Goal: Task Accomplishment & Management: Use online tool/utility

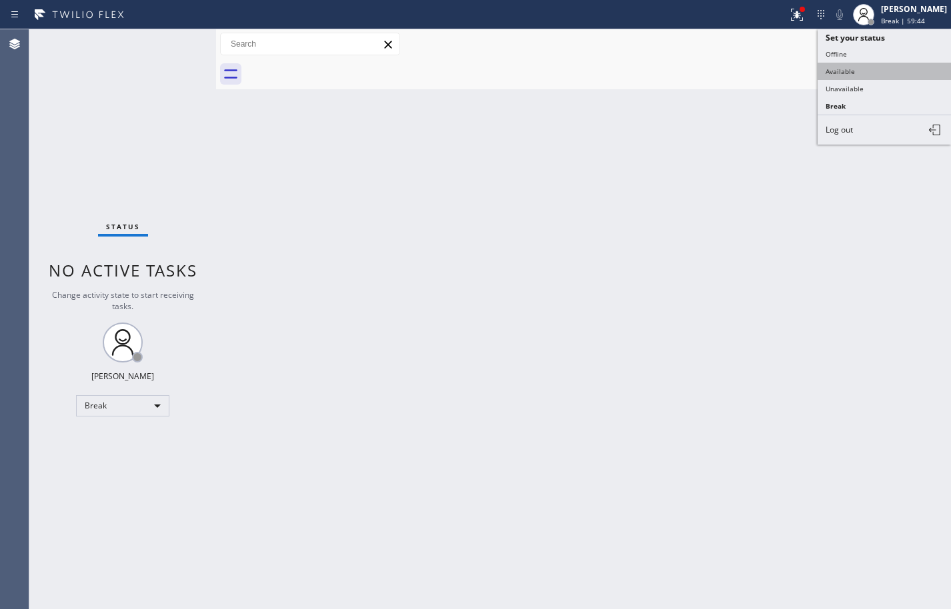
click at [897, 67] on button "Available" at bounding box center [883, 71] width 133 height 17
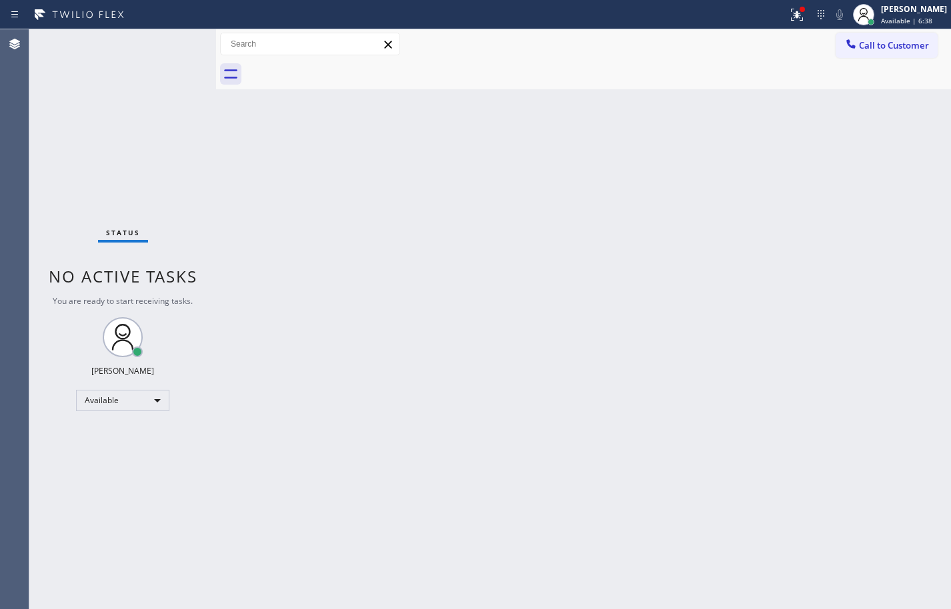
click at [940, 220] on div "Back to Dashboard Change Sender ID Customers Technicians Select a contact Outbo…" at bounding box center [583, 319] width 735 height 580
click at [921, 211] on div "Back to Dashboard Change Sender ID Customers Technicians Select a contact Outbo…" at bounding box center [583, 319] width 735 height 580
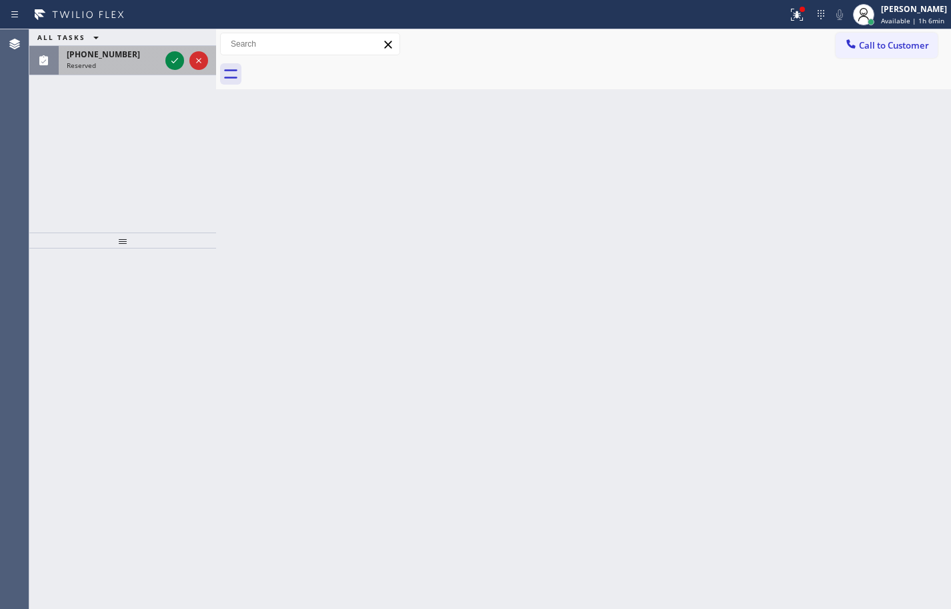
click at [93, 57] on span "[PHONE_NUMBER]" at bounding box center [103, 54] width 73 height 11
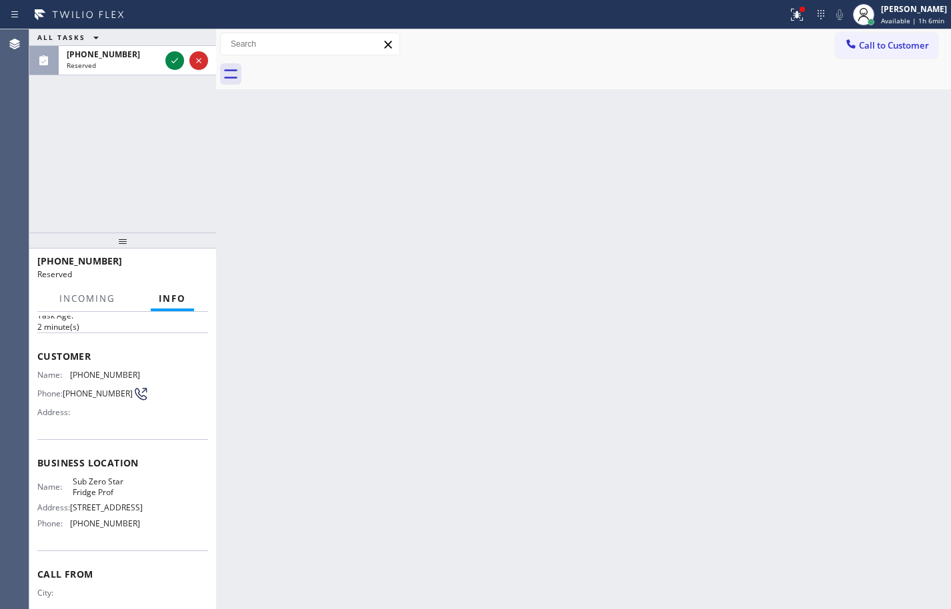
scroll to position [113, 0]
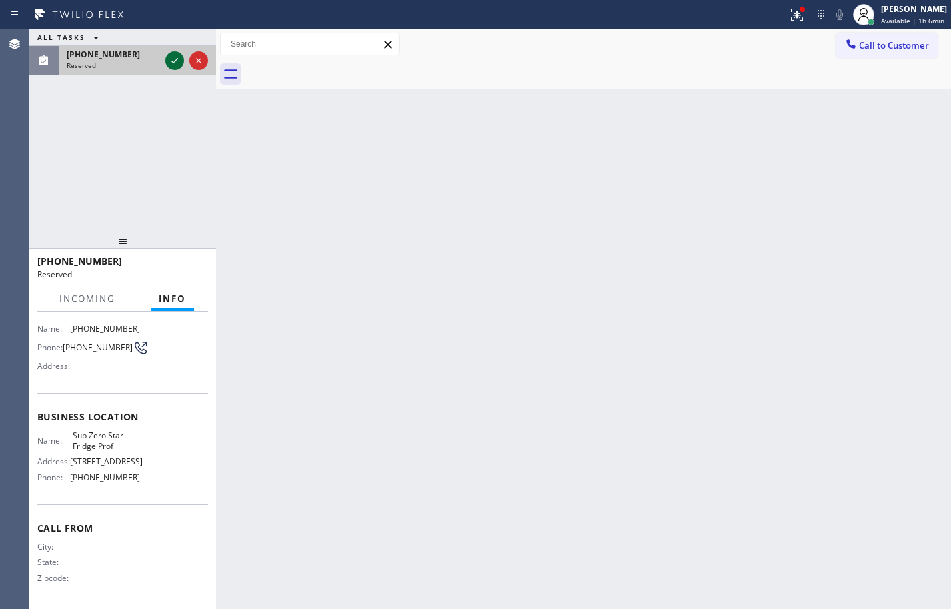
click at [179, 59] on icon at bounding box center [175, 61] width 16 height 16
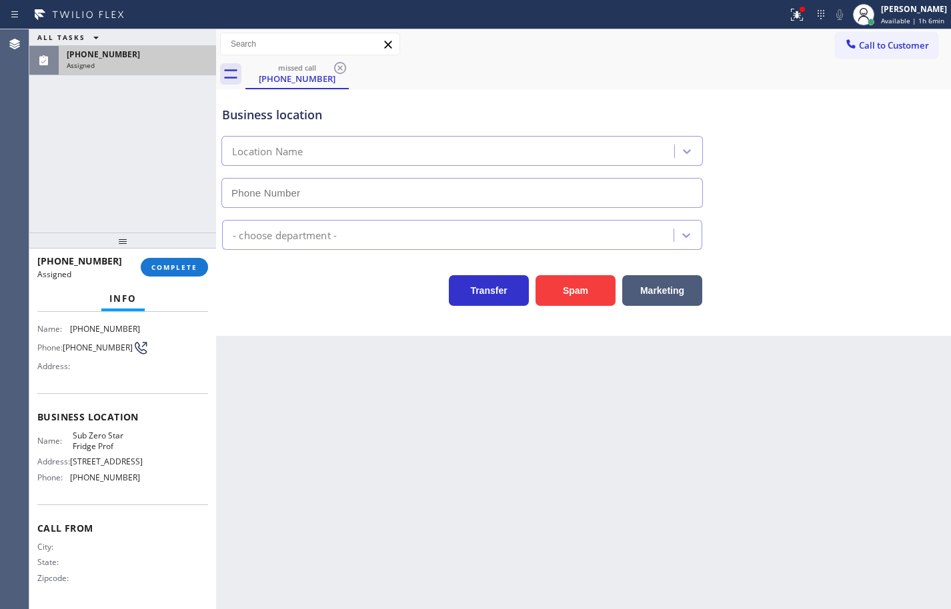
type input "[PHONE_NUMBER]"
click at [189, 263] on span "COMPLETE" at bounding box center [174, 267] width 46 height 9
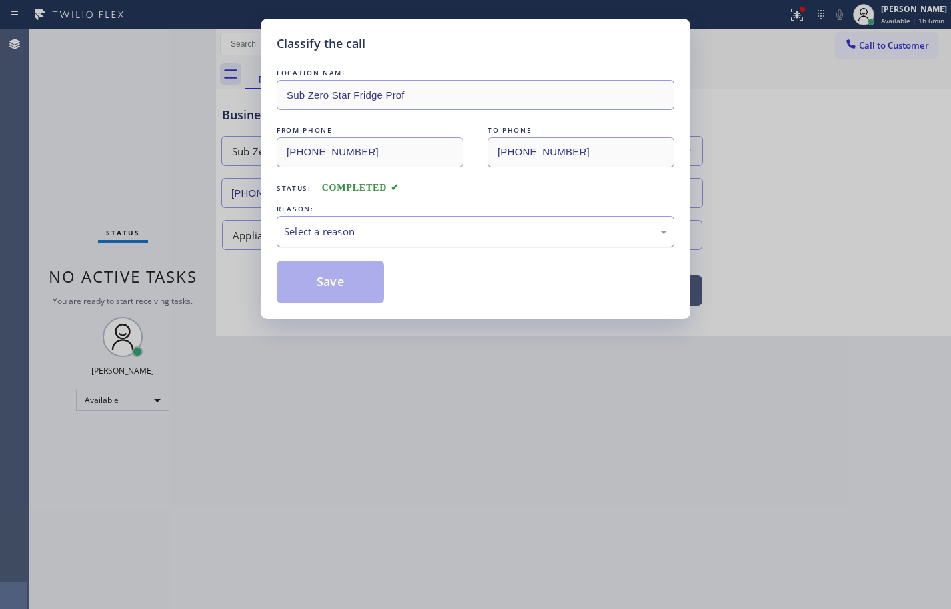
click at [323, 241] on div "Select a reason" at bounding box center [475, 231] width 397 height 31
click at [341, 287] on button "Save" at bounding box center [330, 282] width 107 height 43
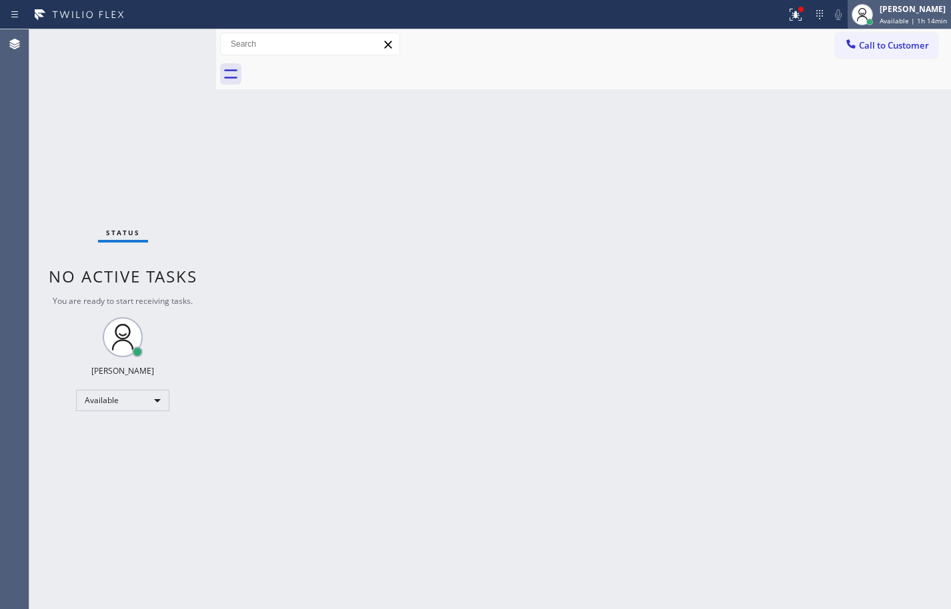
click at [930, 25] on div "[PERSON_NAME] Available | 1h 14min" at bounding box center [914, 14] width 74 height 23
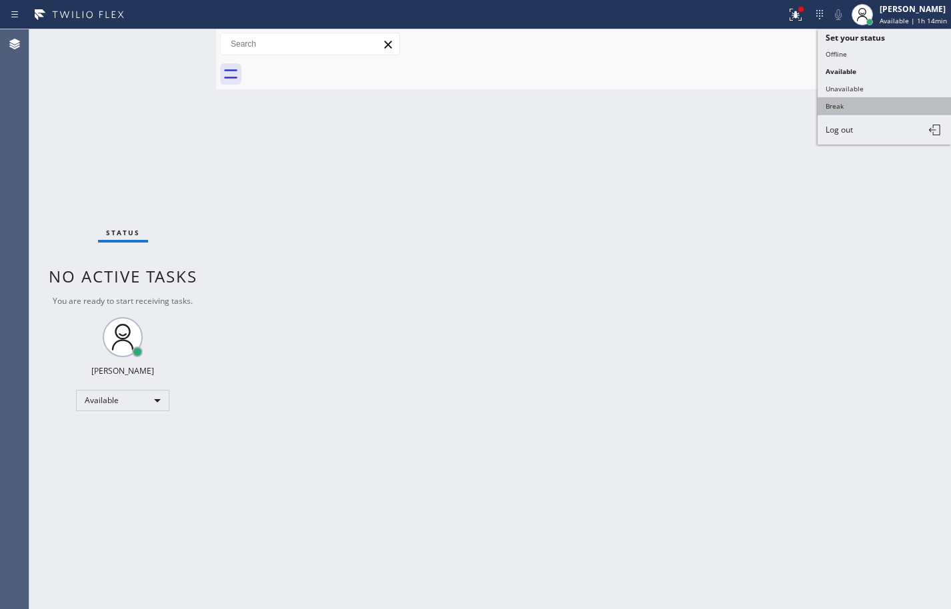
click at [897, 105] on button "Break" at bounding box center [883, 105] width 133 height 17
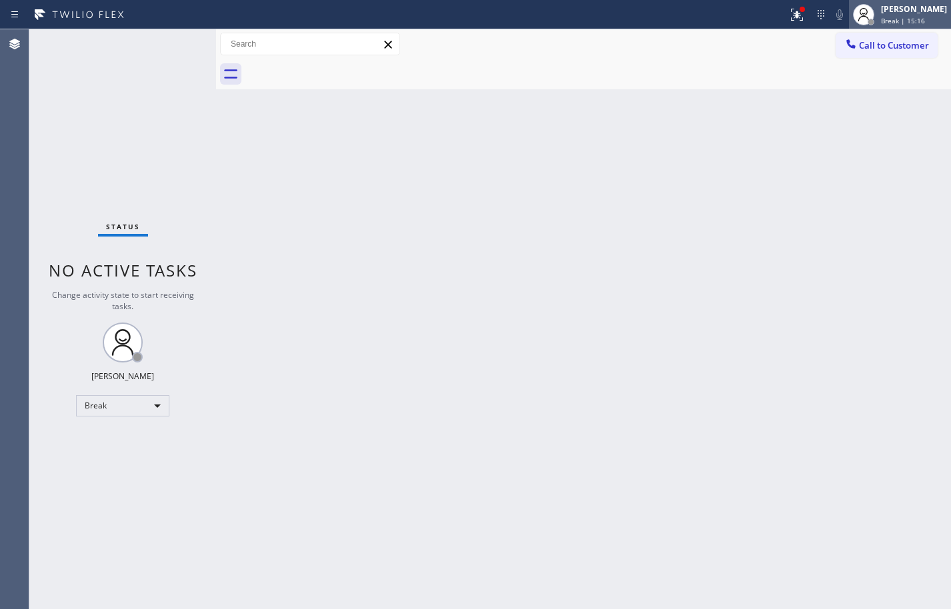
click at [897, 18] on span "Break | 15:16" at bounding box center [903, 20] width 44 height 9
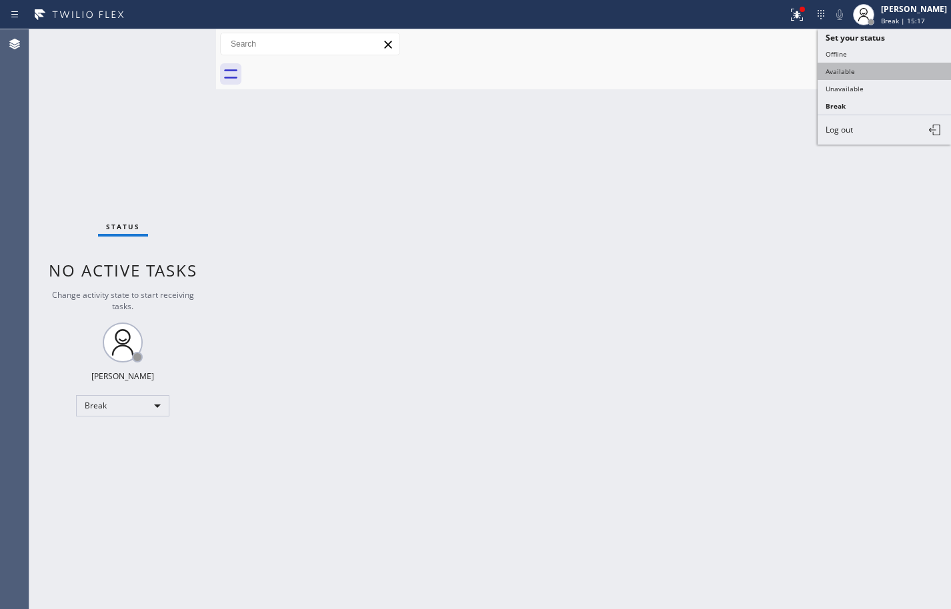
click at [872, 72] on button "Available" at bounding box center [883, 71] width 133 height 17
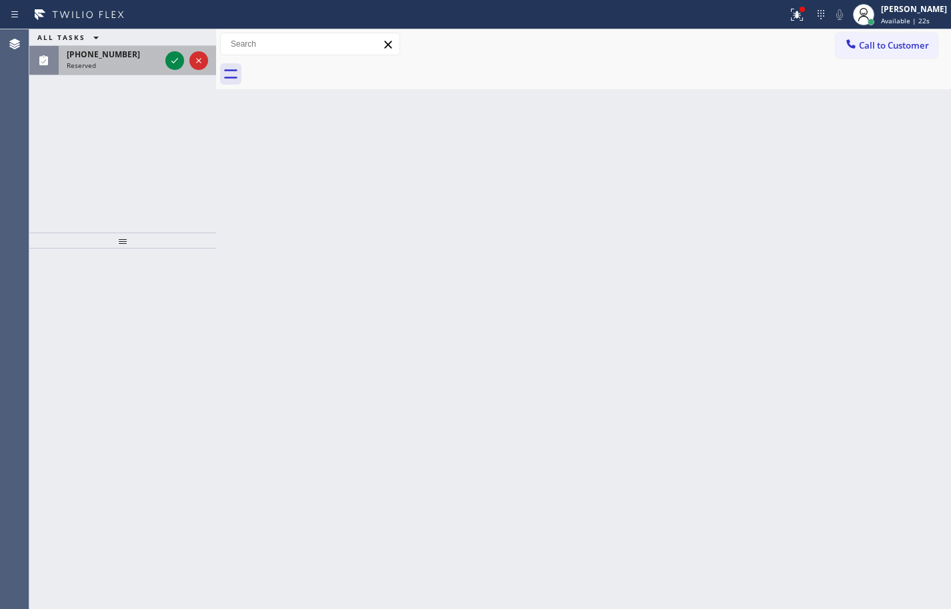
click at [113, 71] on div "[PHONE_NUMBER] Reserved" at bounding box center [111, 60] width 104 height 29
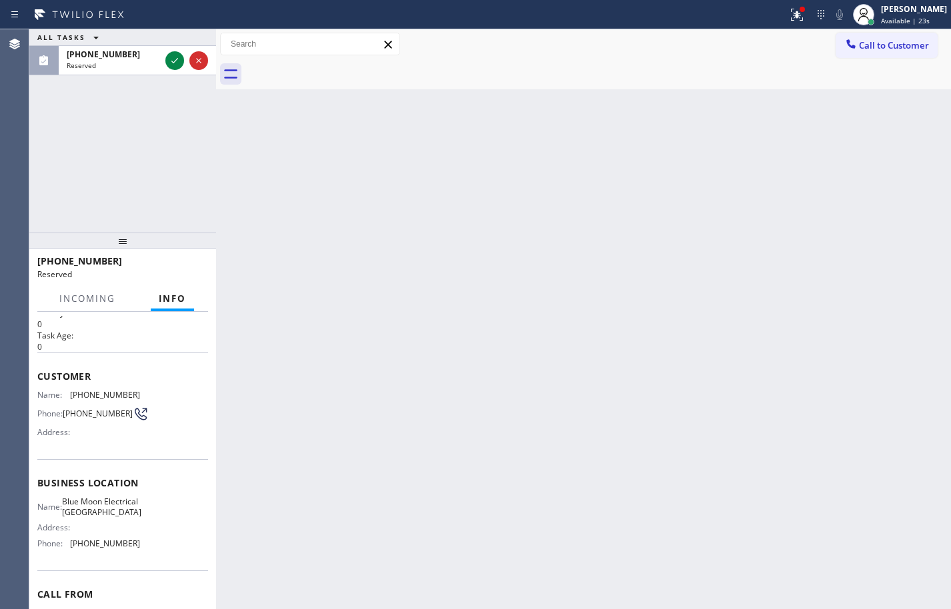
scroll to position [67, 0]
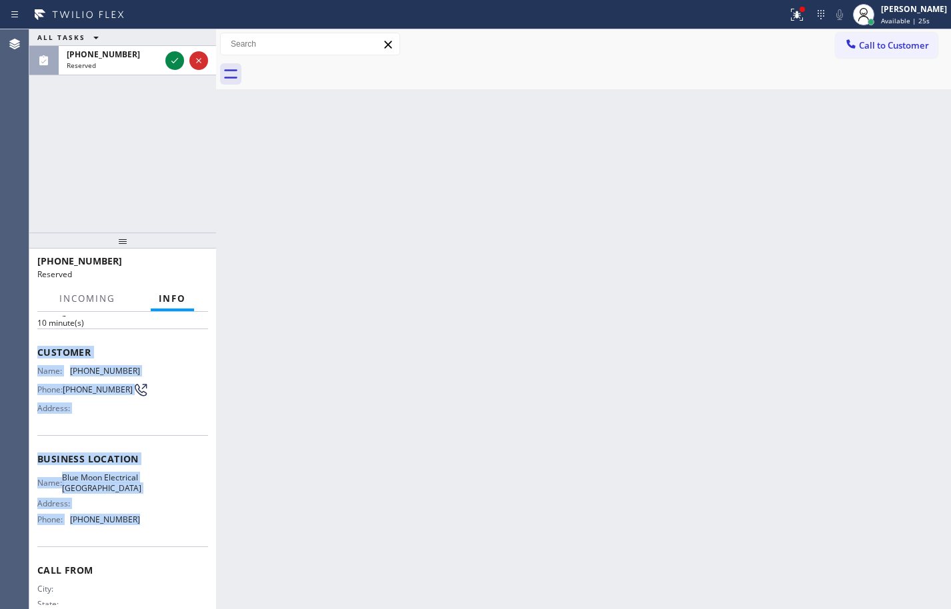
drag, startPoint x: 151, startPoint y: 542, endPoint x: 38, endPoint y: 351, distance: 222.4
click at [38, 351] on div "Context Queue: Electrical Priority: 0 Task Age: [DEMOGRAPHIC_DATA] minute(s) Cu…" at bounding box center [122, 448] width 171 height 398
click at [38, 351] on span "Customer" at bounding box center [122, 352] width 171 height 13
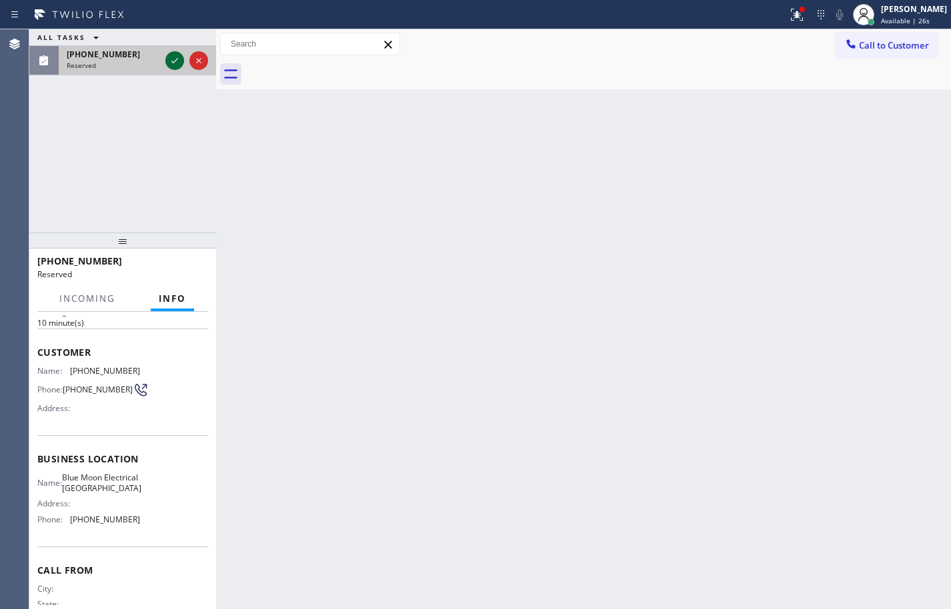
click at [177, 67] on icon at bounding box center [175, 61] width 16 height 16
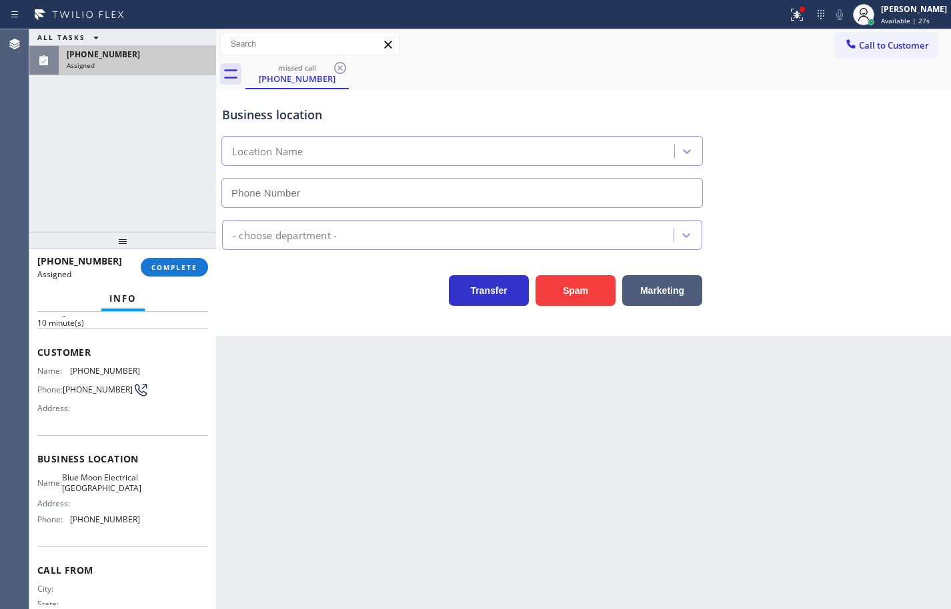
type input "[PHONE_NUMBER]"
click at [189, 264] on span "COMPLETE" at bounding box center [174, 267] width 46 height 9
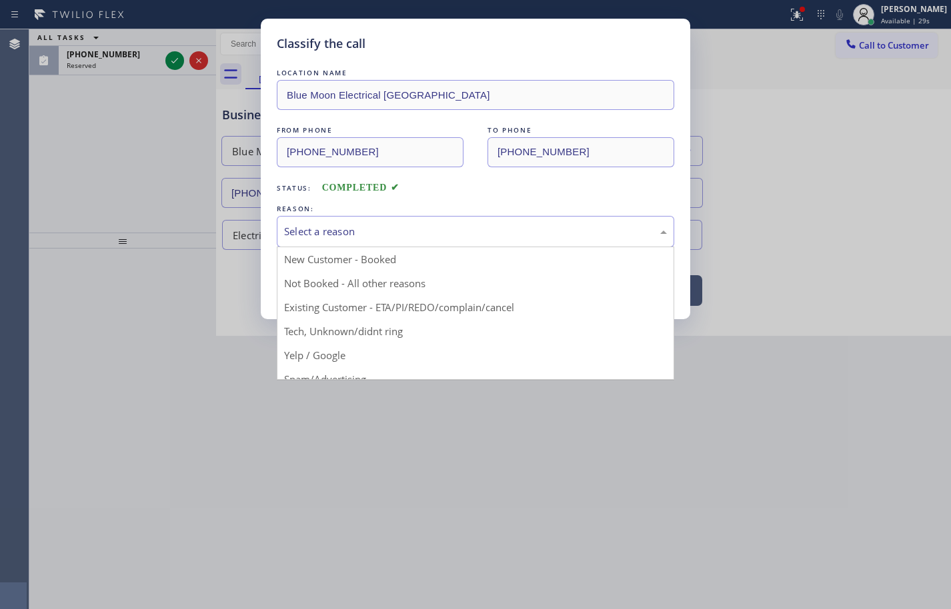
click at [448, 218] on div "Select a reason" at bounding box center [475, 231] width 397 height 31
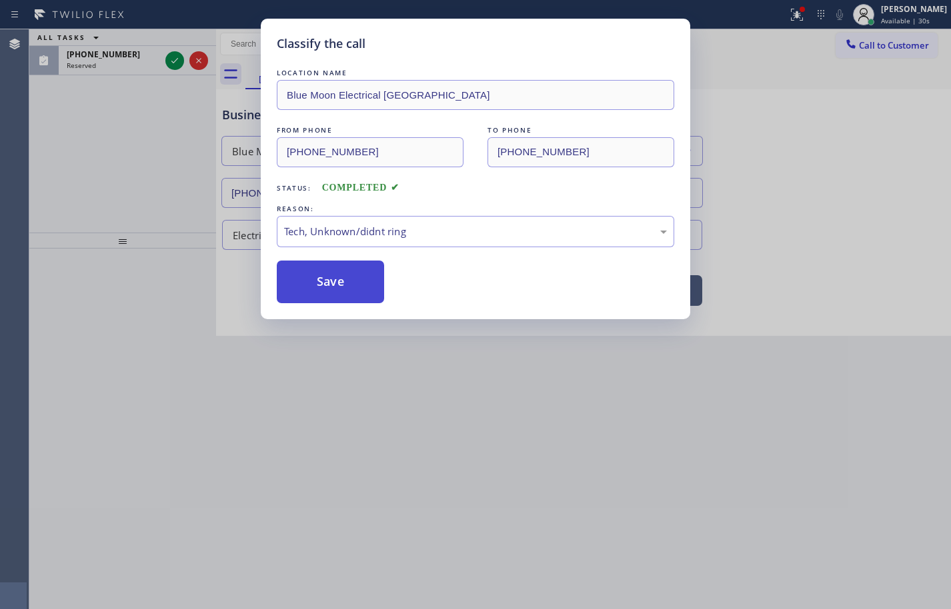
click at [345, 282] on button "Save" at bounding box center [330, 282] width 107 height 43
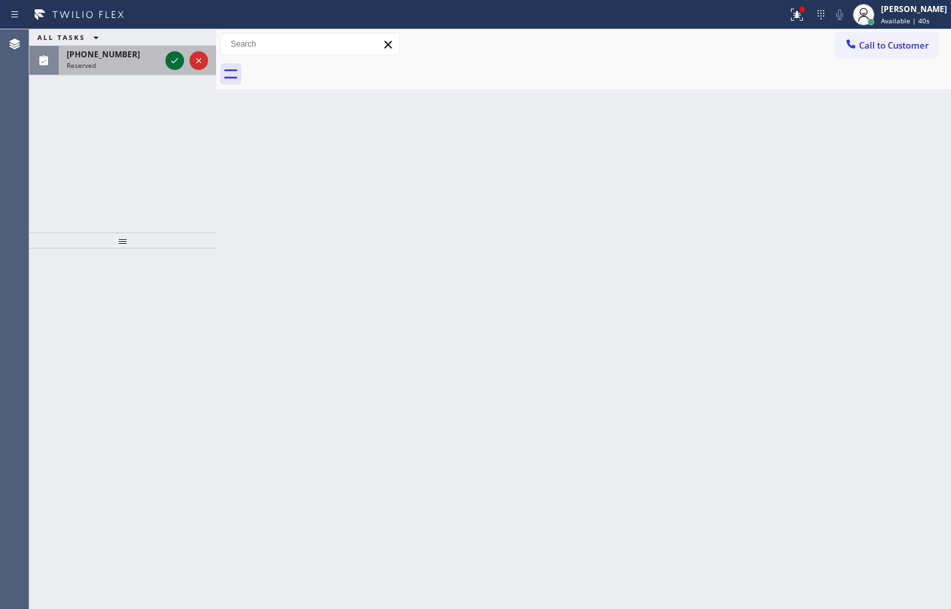
click at [173, 57] on icon at bounding box center [175, 61] width 16 height 16
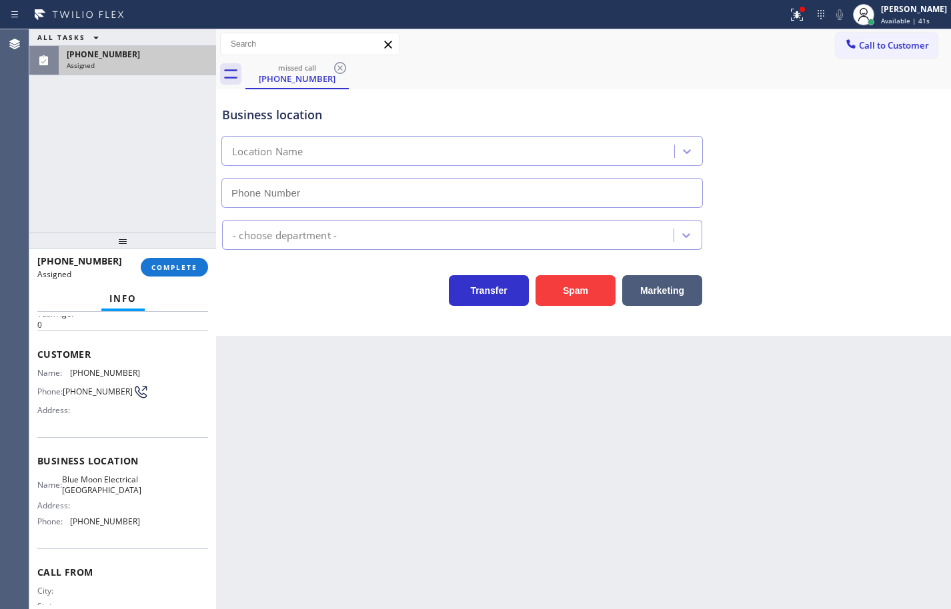
scroll to position [67, 0]
type input "[PHONE_NUMBER]"
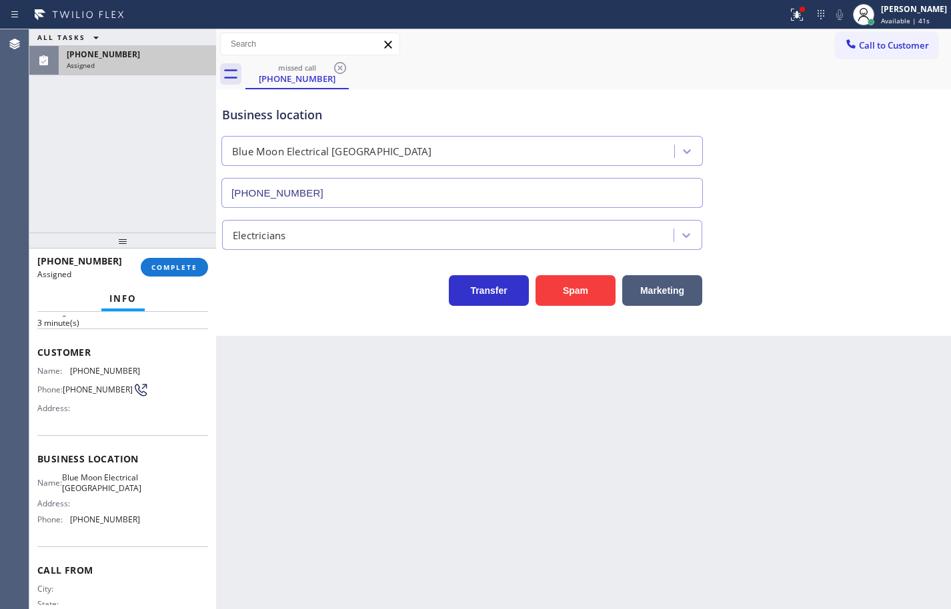
click at [140, 528] on div "Name: Blue Moon Electrical [GEOGRAPHIC_DATA] Address: Phone: [PHONE_NUMBER]" at bounding box center [122, 501] width 171 height 57
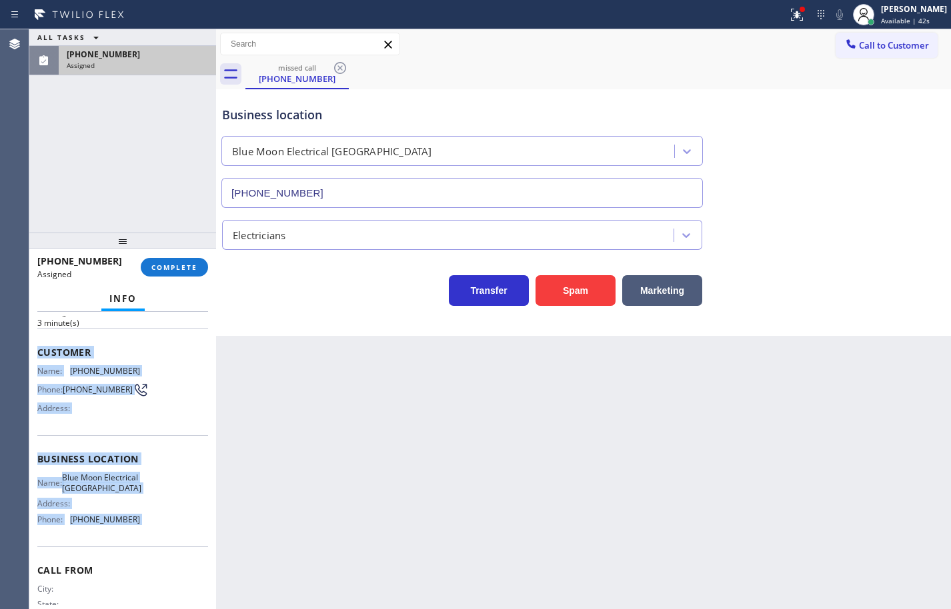
drag, startPoint x: 140, startPoint y: 528, endPoint x: 43, endPoint y: 347, distance: 204.9
click at [43, 347] on div "Context Queue: Electrical Priority: 0 Task Age: [DEMOGRAPHIC_DATA] minute(s) Cu…" at bounding box center [122, 448] width 171 height 398
click at [43, 347] on span "Customer" at bounding box center [122, 352] width 171 height 13
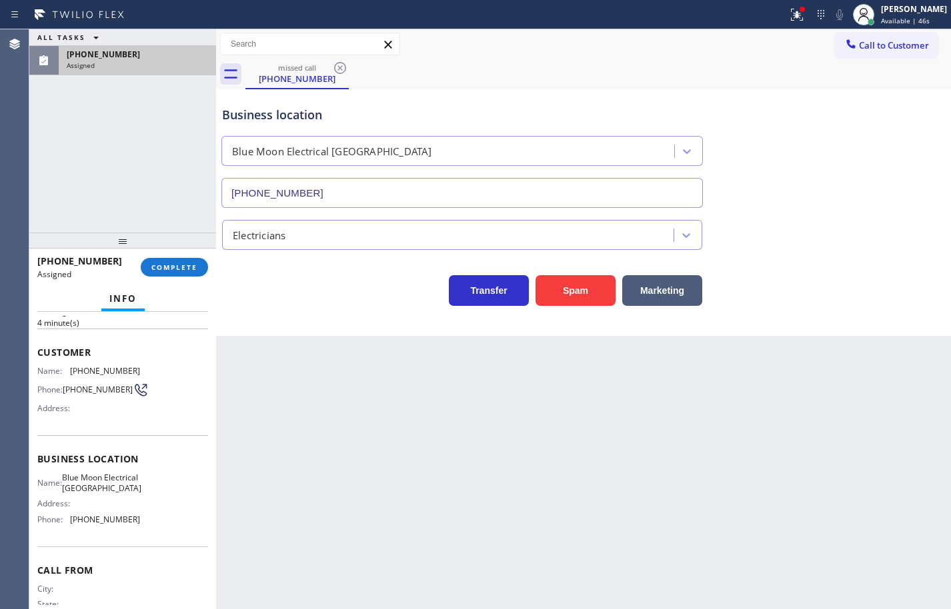
click at [132, 525] on span "[PHONE_NUMBER]" at bounding box center [105, 520] width 70 height 10
click at [139, 530] on div "Name: Blue Moon Electrical [GEOGRAPHIC_DATA] Address: Phone: [PHONE_NUMBER]" at bounding box center [122, 501] width 171 height 57
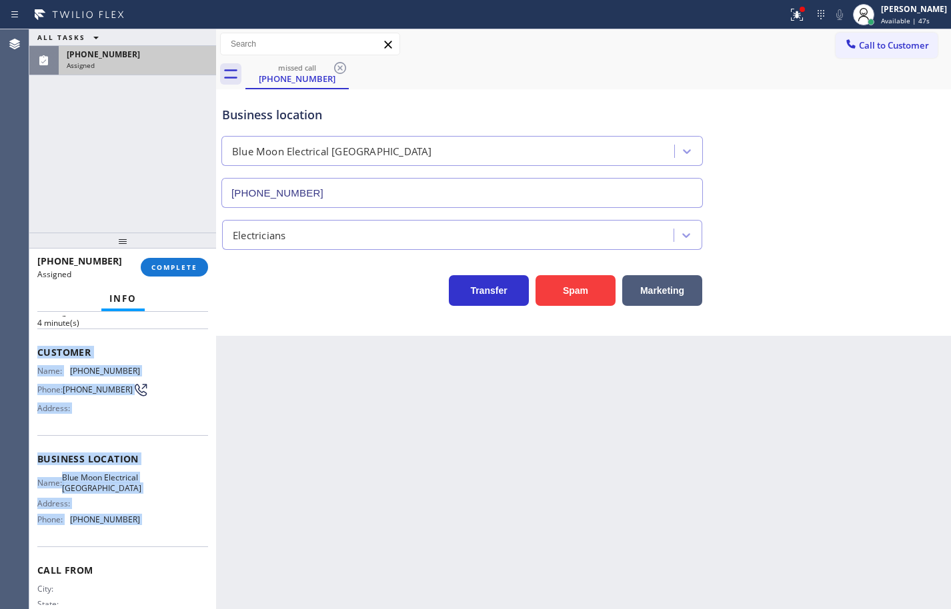
drag, startPoint x: 139, startPoint y: 531, endPoint x: 41, endPoint y: 349, distance: 206.4
click at [41, 349] on div "Context Queue: Electrical Priority: 0 Task Age: [DEMOGRAPHIC_DATA] minute(s) Cu…" at bounding box center [122, 448] width 171 height 398
copy div "Customer Name: [PHONE_NUMBER] Phone: [PHONE_NUMBER] Address: Business location …"
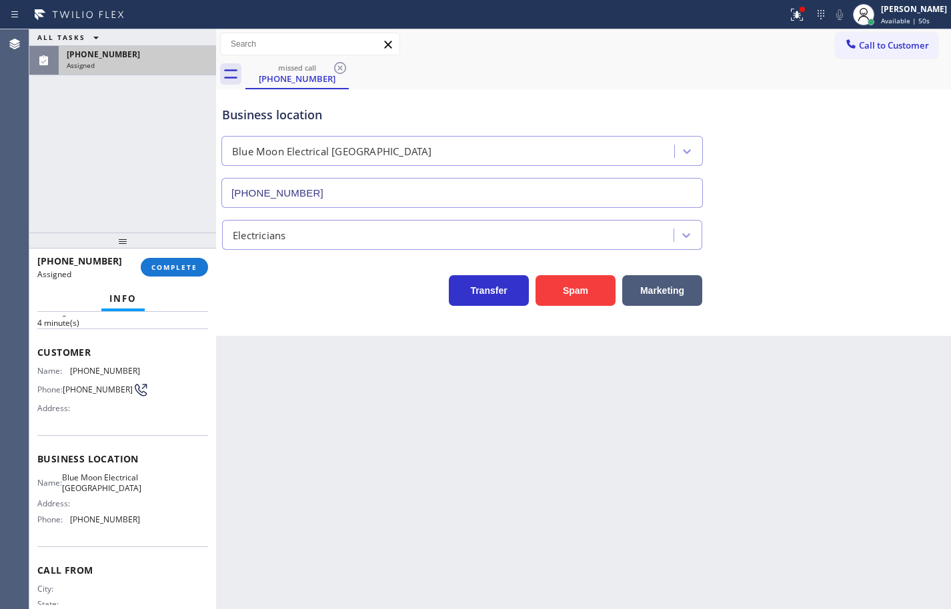
click at [177, 254] on div "[PHONE_NUMBER] Assigned COMPLETE" at bounding box center [122, 267] width 171 height 35
click at [178, 264] on span "COMPLETE" at bounding box center [174, 267] width 46 height 9
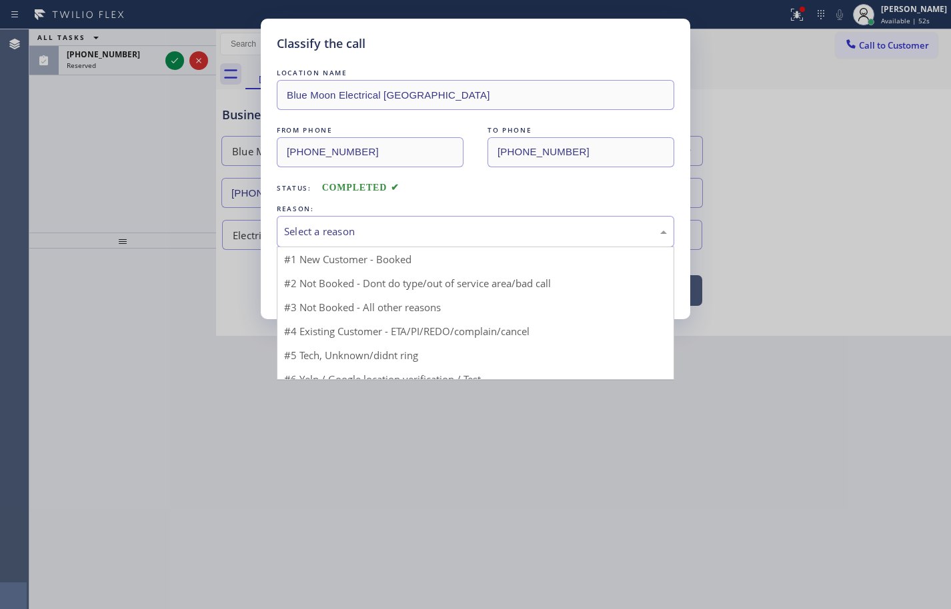
click at [401, 232] on div "Select a reason" at bounding box center [475, 231] width 383 height 15
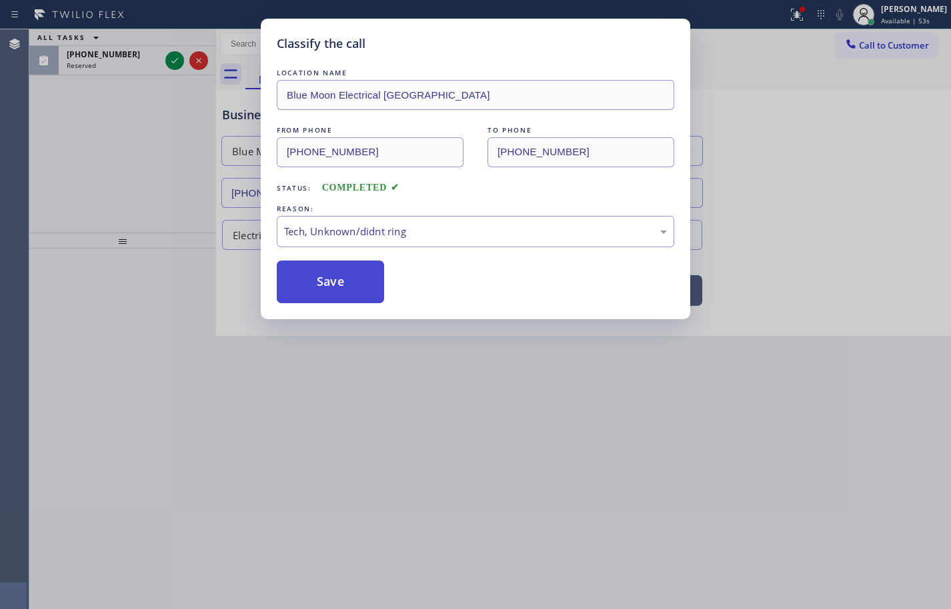
click at [346, 283] on button "Save" at bounding box center [330, 282] width 107 height 43
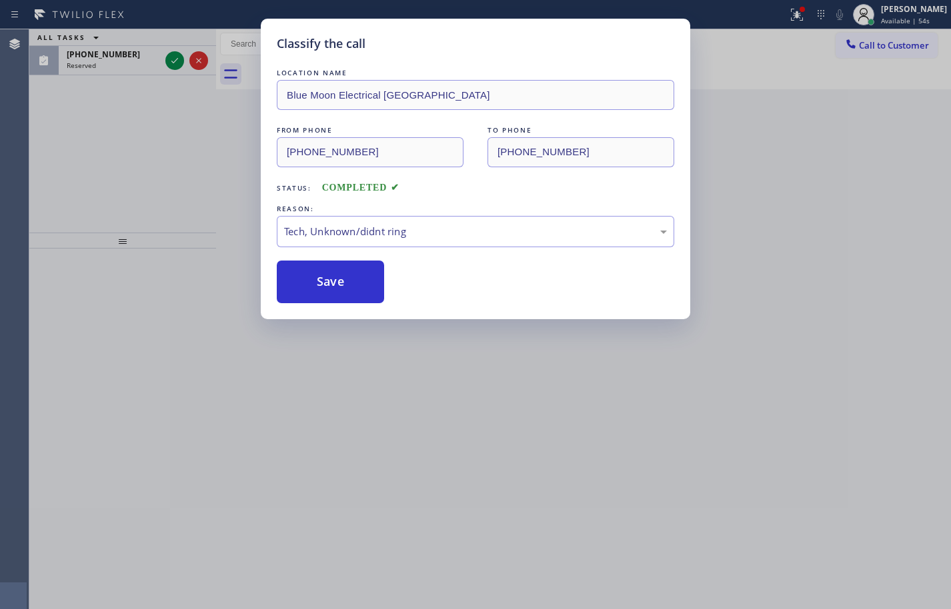
click at [168, 62] on icon at bounding box center [175, 61] width 16 height 16
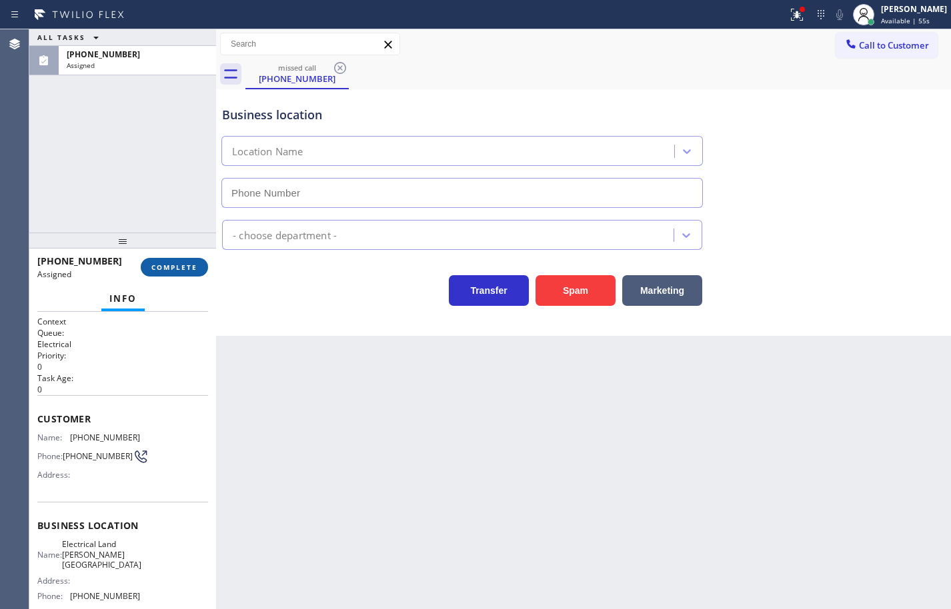
type input "[PHONE_NUMBER]"
drag, startPoint x: 203, startPoint y: 275, endPoint x: 198, endPoint y: 269, distance: 7.5
click at [201, 273] on button "COMPLETE" at bounding box center [174, 267] width 67 height 19
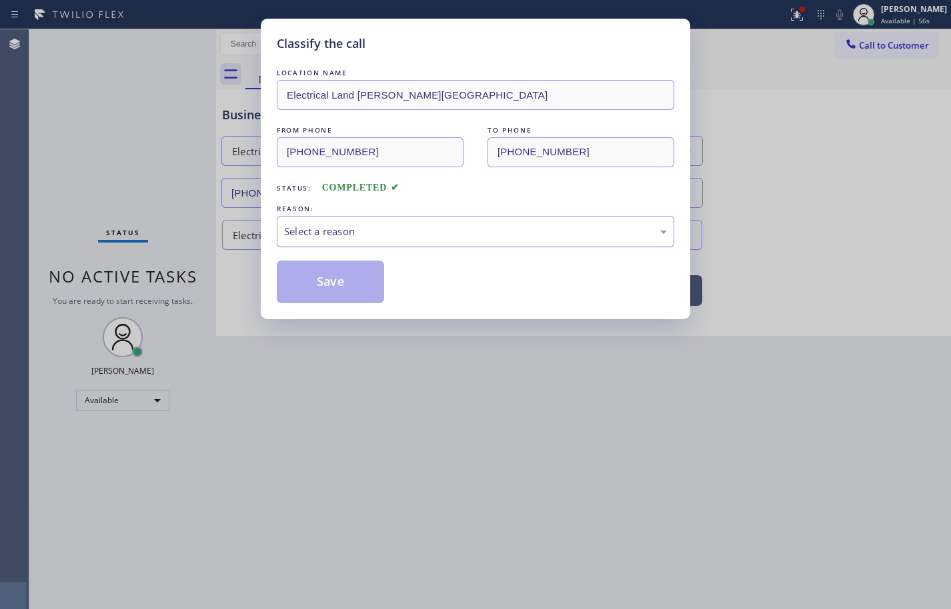
click at [347, 238] on div "Select a reason" at bounding box center [475, 231] width 383 height 15
click at [353, 281] on button "Save" at bounding box center [330, 282] width 107 height 43
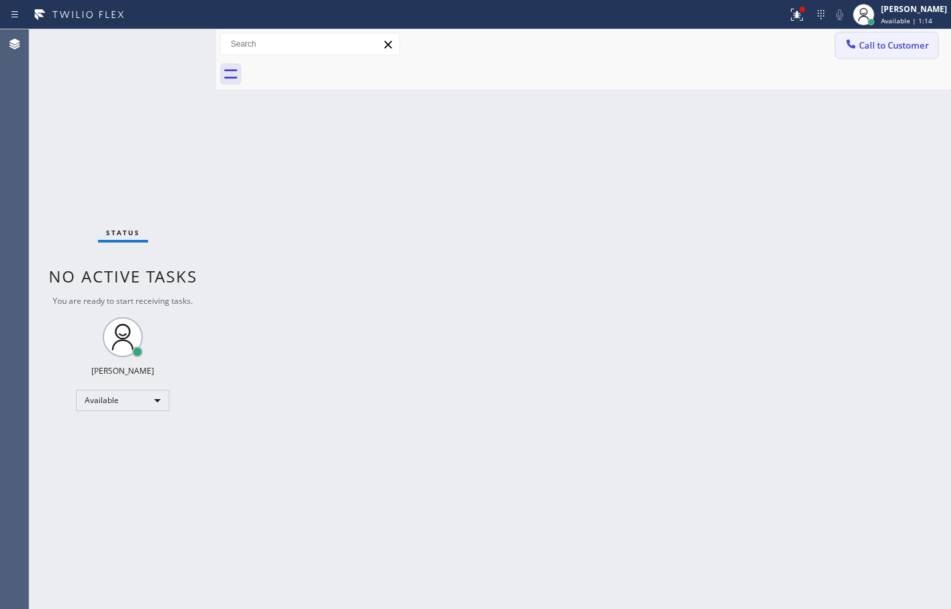
click at [877, 49] on span "Call to Customer" at bounding box center [894, 45] width 70 height 12
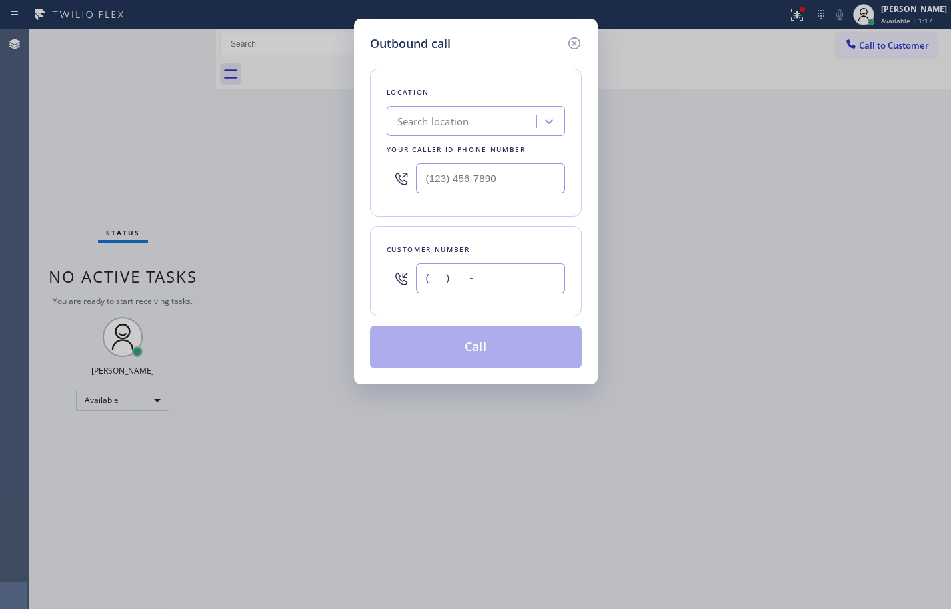
click at [469, 278] on input "(___) ___-____" at bounding box center [490, 278] width 149 height 30
paste input "773) 480-5560"
type input "[PHONE_NUMBER]"
click at [525, 175] on input "text" at bounding box center [490, 178] width 149 height 30
click at [525, 175] on input "(___) ___-____" at bounding box center [490, 178] width 149 height 30
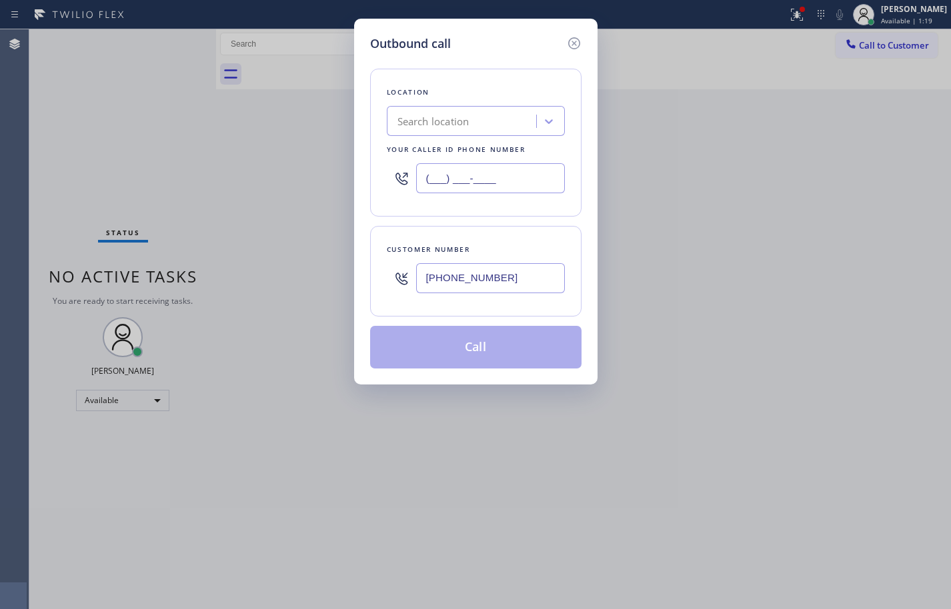
click at [525, 175] on input "(___) ___-____" at bounding box center [490, 178] width 149 height 30
paste input "818) 532-5473"
type input "[PHONE_NUMBER]"
click at [542, 220] on div "Location Search location Your caller id phone number [PHONE_NUMBER] Customer nu…" at bounding box center [475, 211] width 211 height 316
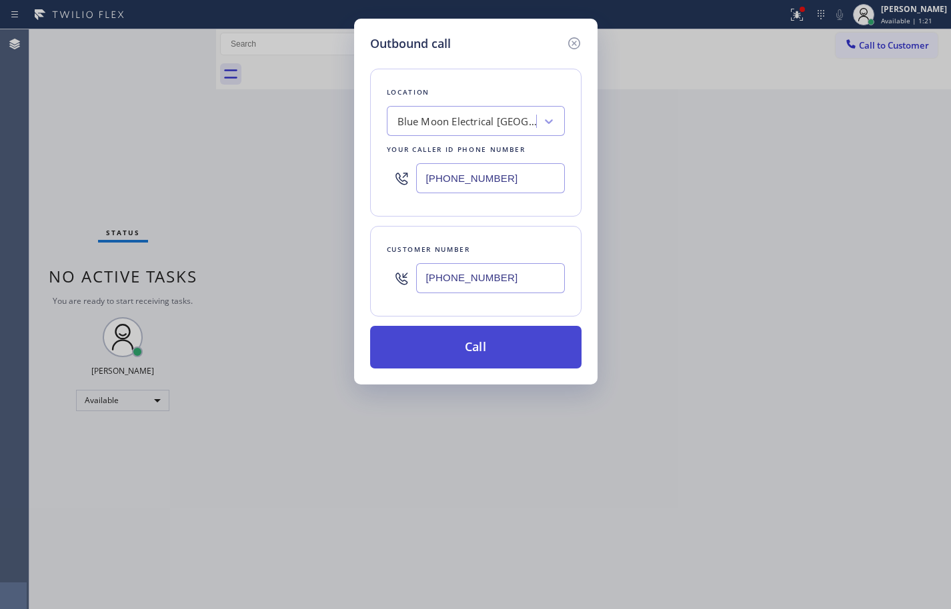
click at [525, 344] on button "Call" at bounding box center [475, 347] width 211 height 43
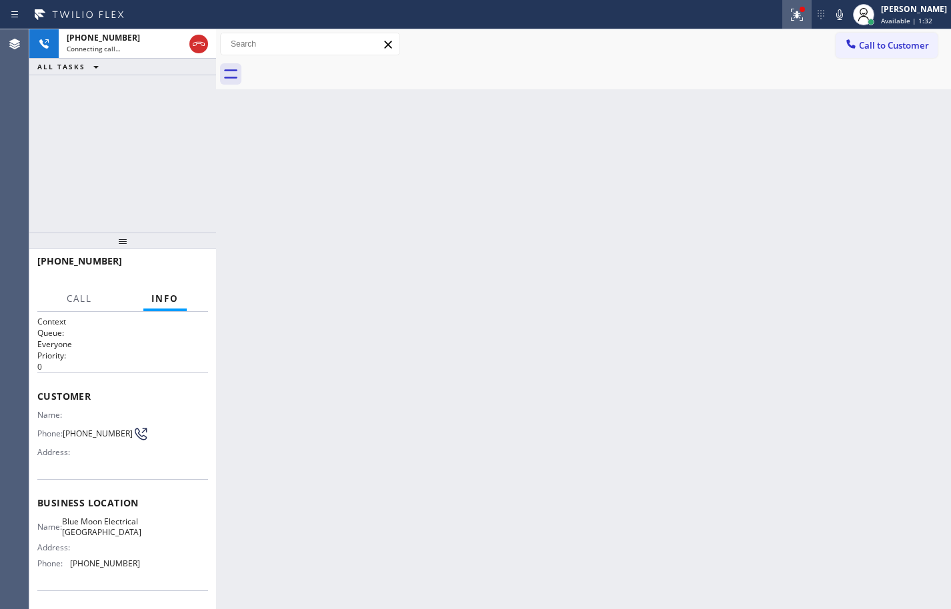
click at [789, 11] on icon at bounding box center [797, 15] width 16 height 16
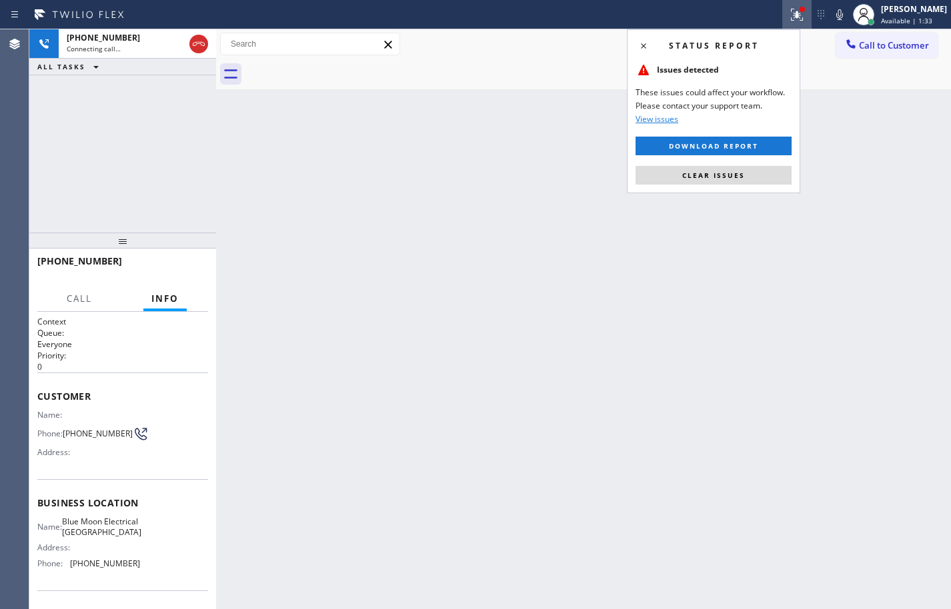
click at [747, 165] on div "Status report Issues detected These issues could affect your workflow. Please c…" at bounding box center [713, 111] width 173 height 164
click at [759, 173] on button "Clear issues" at bounding box center [713, 175] width 156 height 19
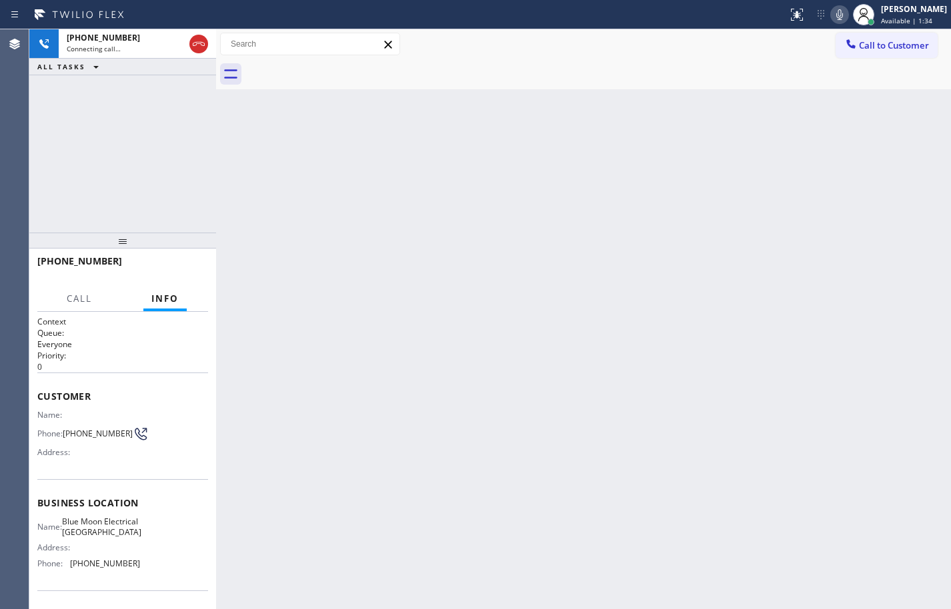
click at [831, 21] on icon at bounding box center [839, 15] width 16 height 16
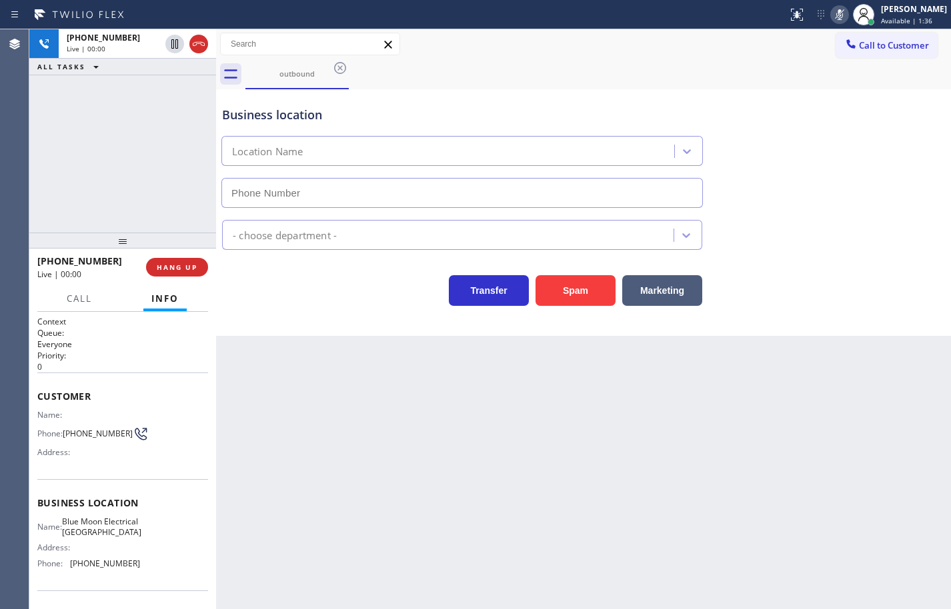
type input "[PHONE_NUMBER]"
click at [831, 19] on icon at bounding box center [839, 15] width 16 height 16
click at [836, 16] on icon at bounding box center [839, 14] width 7 height 11
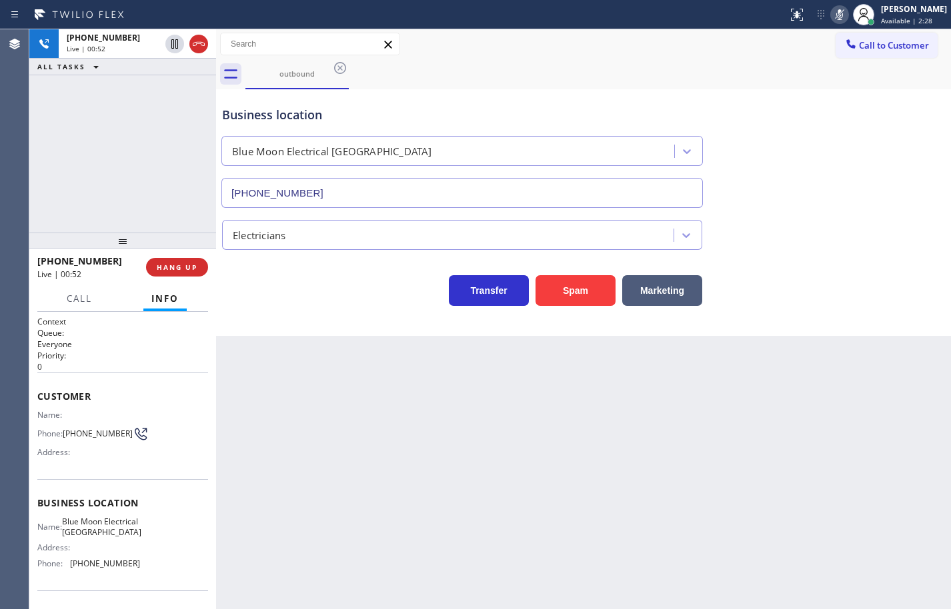
click at [835, 16] on rect at bounding box center [839, 13] width 9 height 9
click at [831, 11] on icon at bounding box center [839, 15] width 16 height 16
click at [831, 14] on icon at bounding box center [839, 15] width 16 height 16
click at [834, 12] on icon at bounding box center [839, 15] width 16 height 16
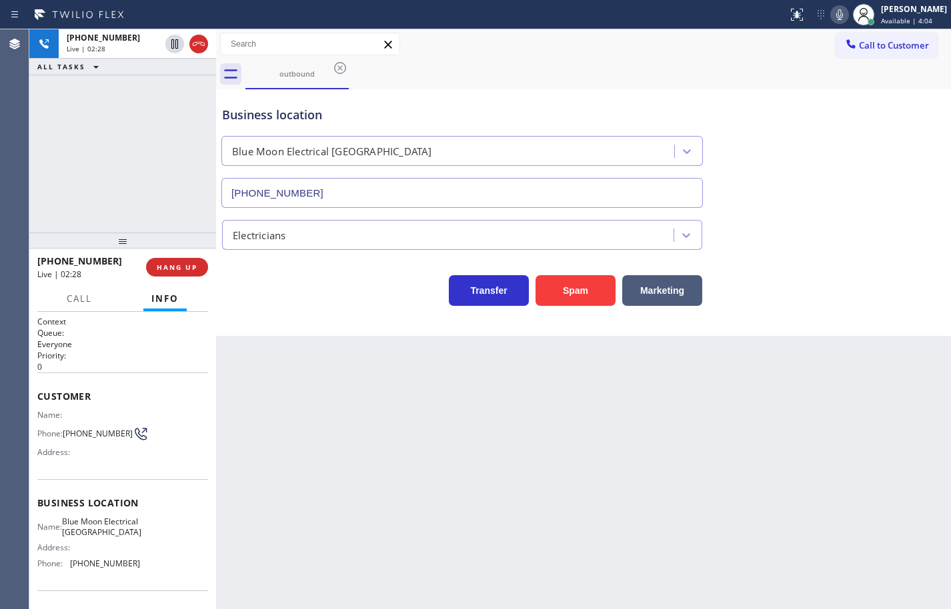
click at [831, 19] on icon at bounding box center [839, 15] width 16 height 16
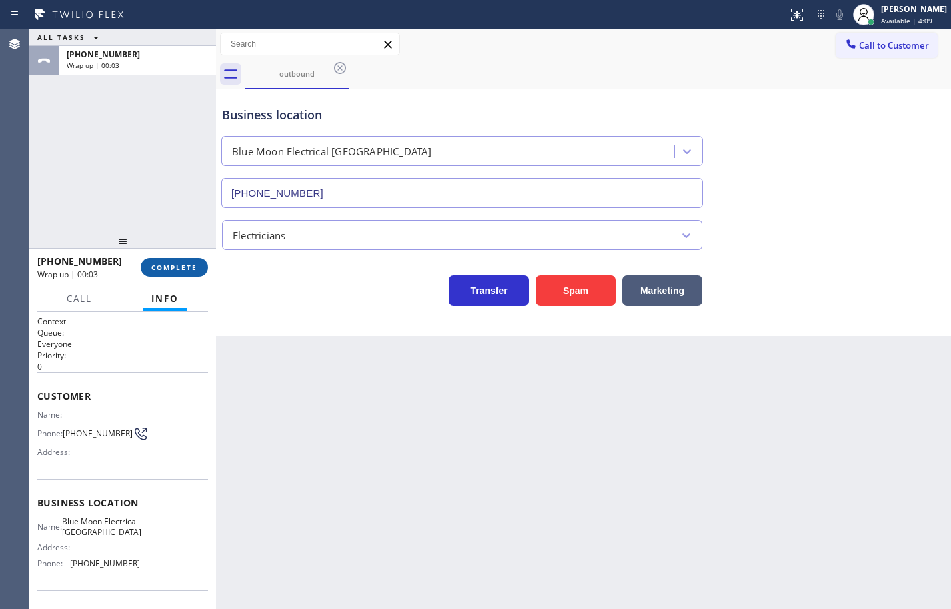
click at [188, 264] on span "COMPLETE" at bounding box center [174, 267] width 46 height 9
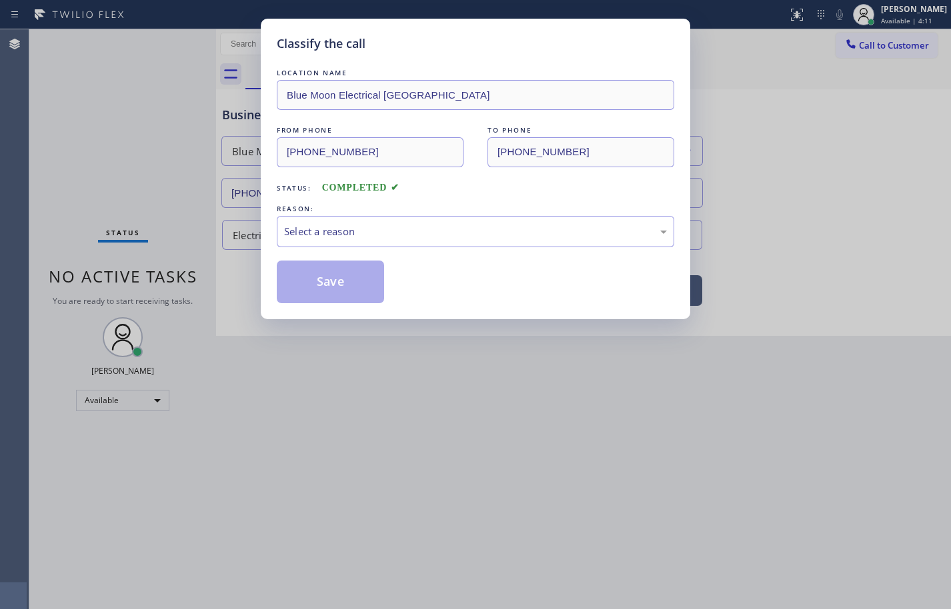
click at [321, 233] on div "Select a reason" at bounding box center [475, 231] width 383 height 15
click at [361, 281] on button "Save" at bounding box center [330, 282] width 107 height 43
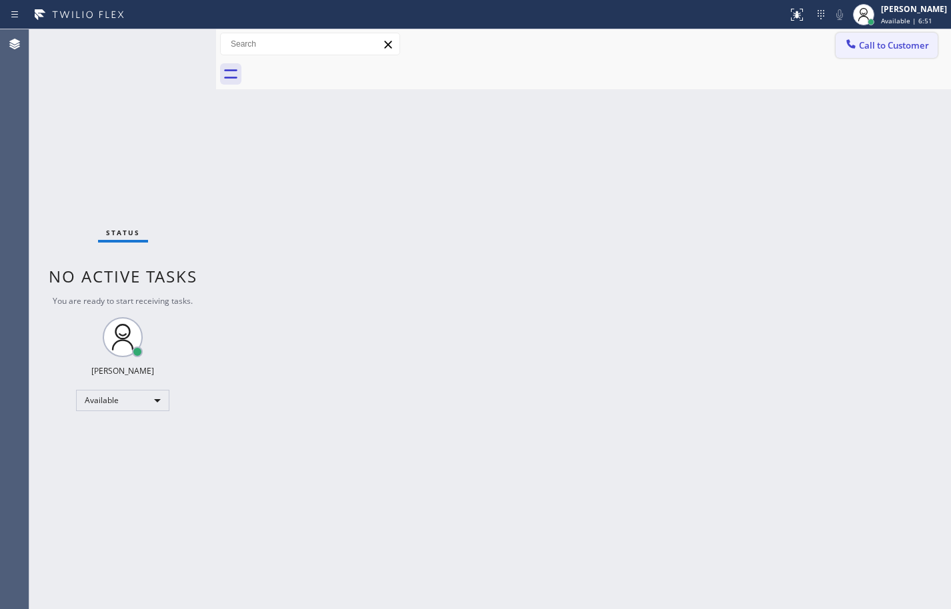
click at [868, 43] on span "Call to Customer" at bounding box center [894, 45] width 70 height 12
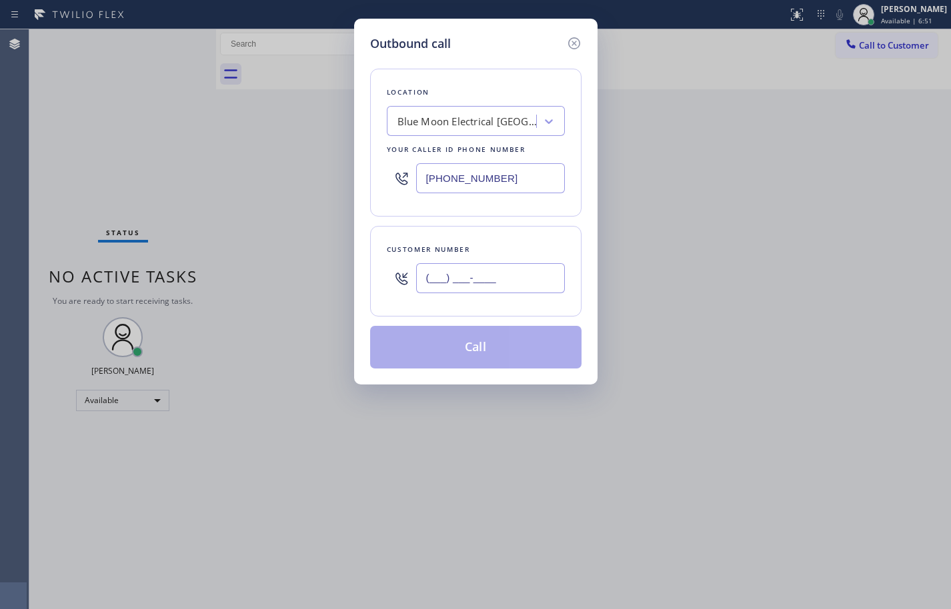
click at [478, 276] on input "(___) ___-____" at bounding box center [490, 278] width 149 height 30
paste input "371) 498-3464"
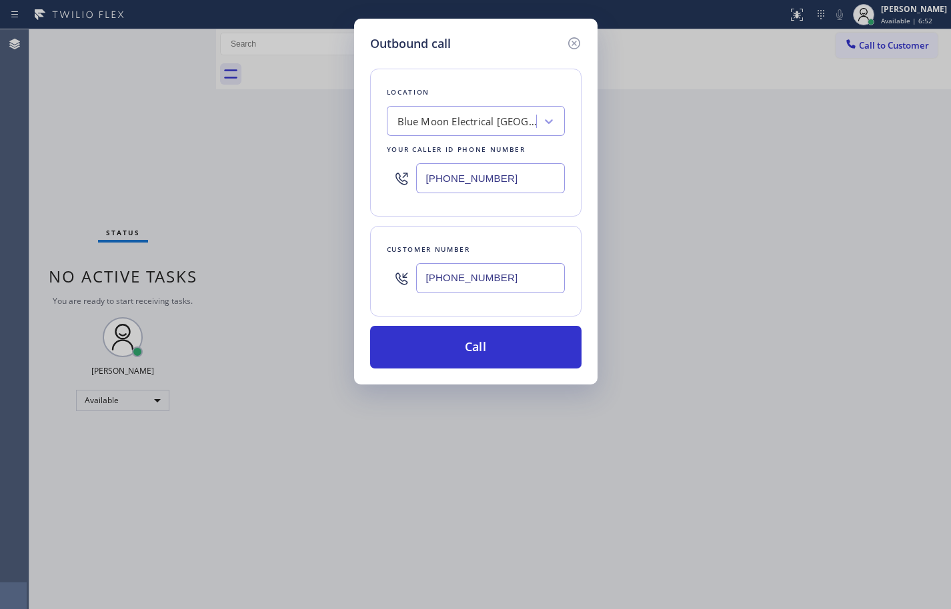
type input "[PHONE_NUMBER]"
click at [528, 182] on input "[PHONE_NUMBER]" at bounding box center [490, 178] width 149 height 30
paste input "602) 461-7665"
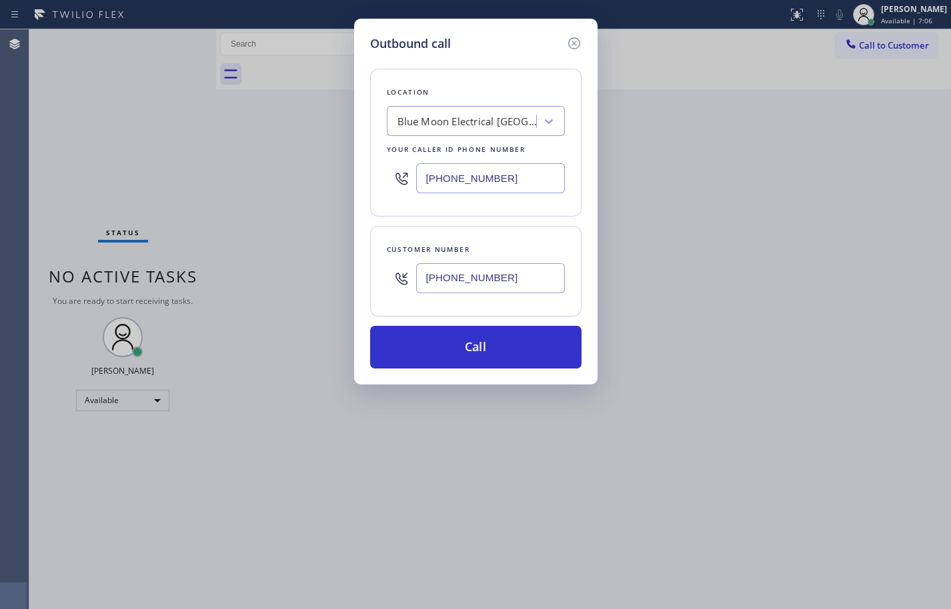
type input "[PHONE_NUMBER]"
click at [540, 231] on div "Customer number [PHONE_NUMBER]" at bounding box center [475, 271] width 211 height 91
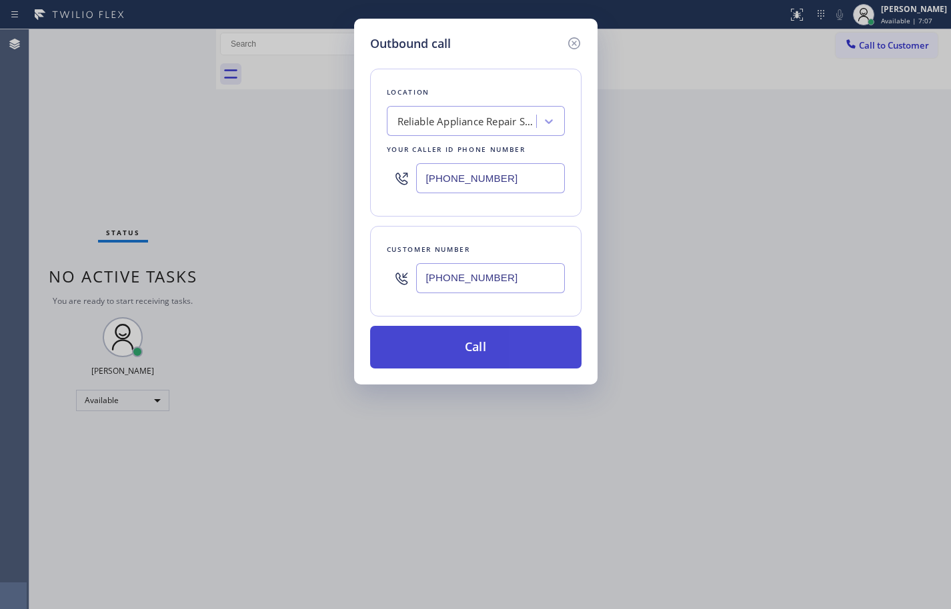
click at [535, 340] on button "Call" at bounding box center [475, 347] width 211 height 43
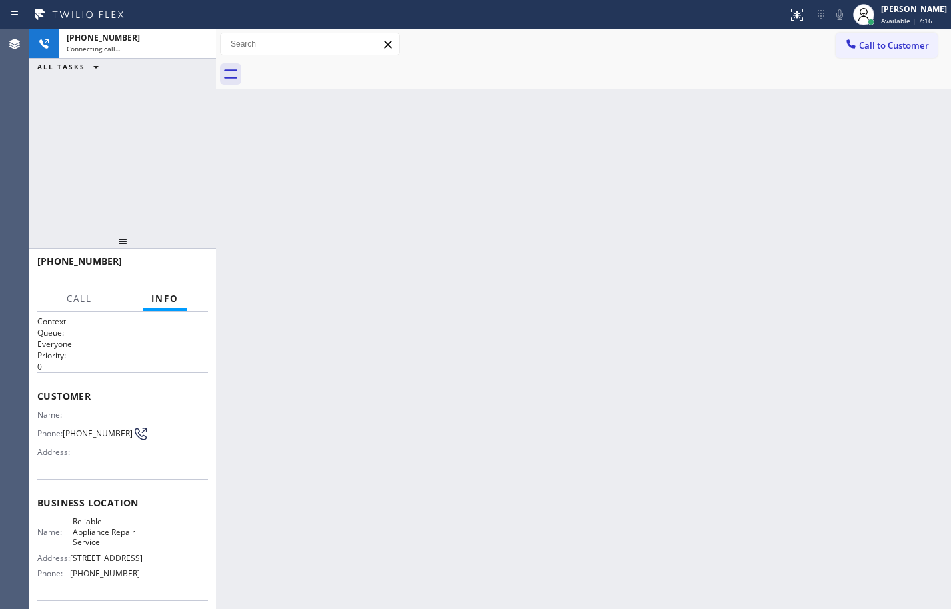
click at [126, 163] on div "[PHONE_NUMBER] Connecting call… ALL TASKS ALL TASKS ACTIVE TASKS TASKS IN WRAP …" at bounding box center [122, 130] width 187 height 203
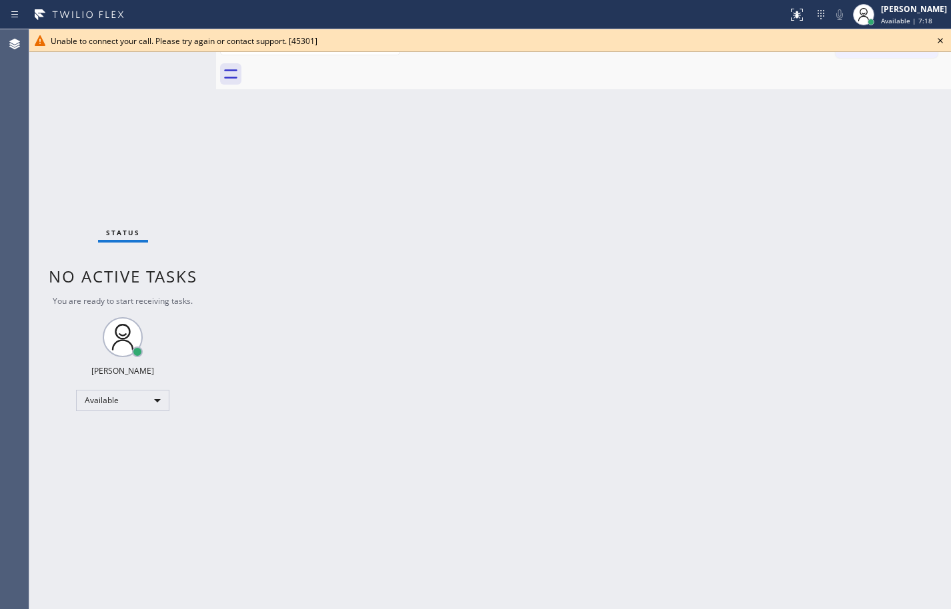
click at [941, 41] on icon at bounding box center [940, 41] width 16 height 16
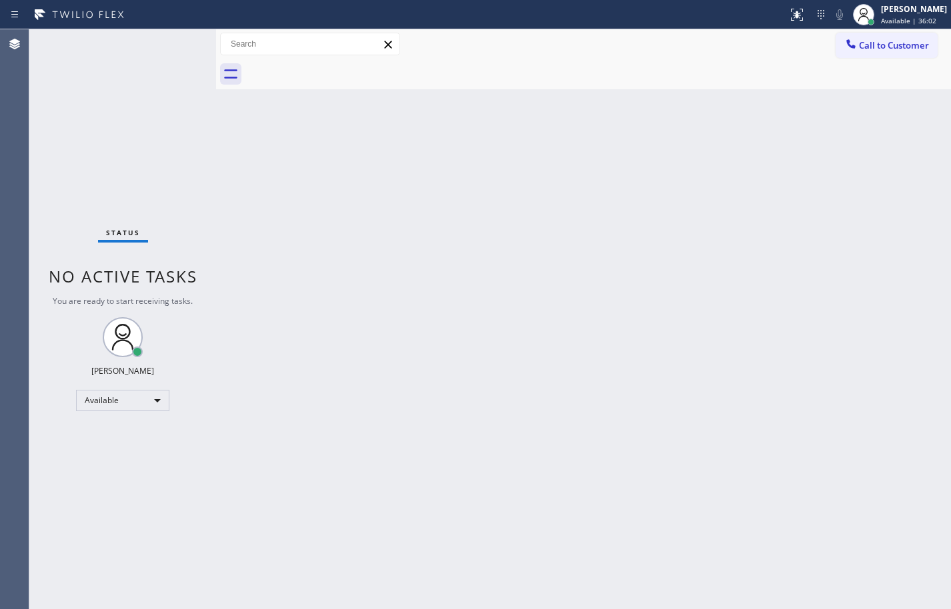
click at [943, 168] on div "Back to Dashboard Change Sender ID Customers Technicians Select a contact Outbo…" at bounding box center [583, 319] width 735 height 580
click at [776, 207] on div "Back to Dashboard Change Sender ID Customers Technicians Select a contact Outbo…" at bounding box center [583, 319] width 735 height 580
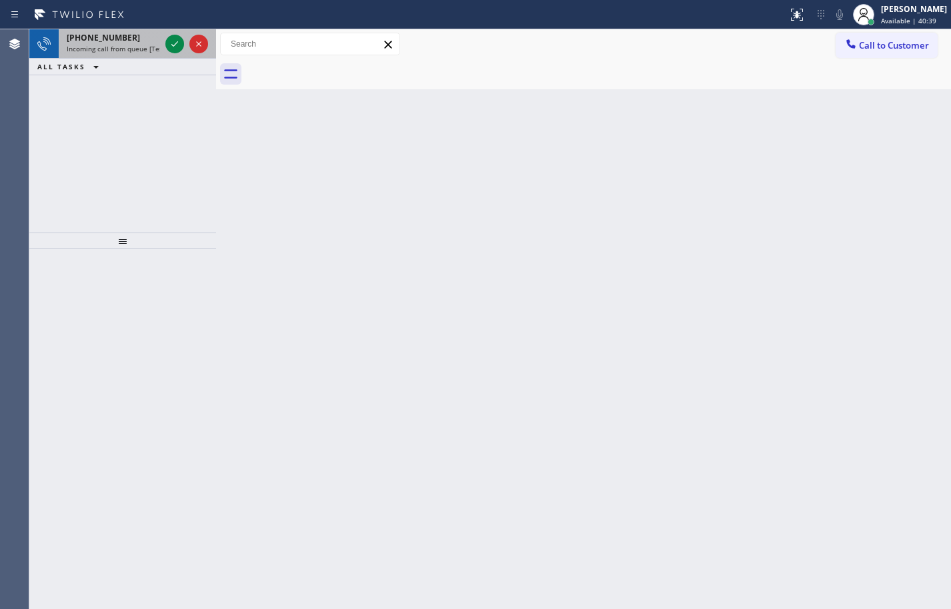
click at [102, 36] on span "[PHONE_NUMBER]" at bounding box center [103, 37] width 73 height 11
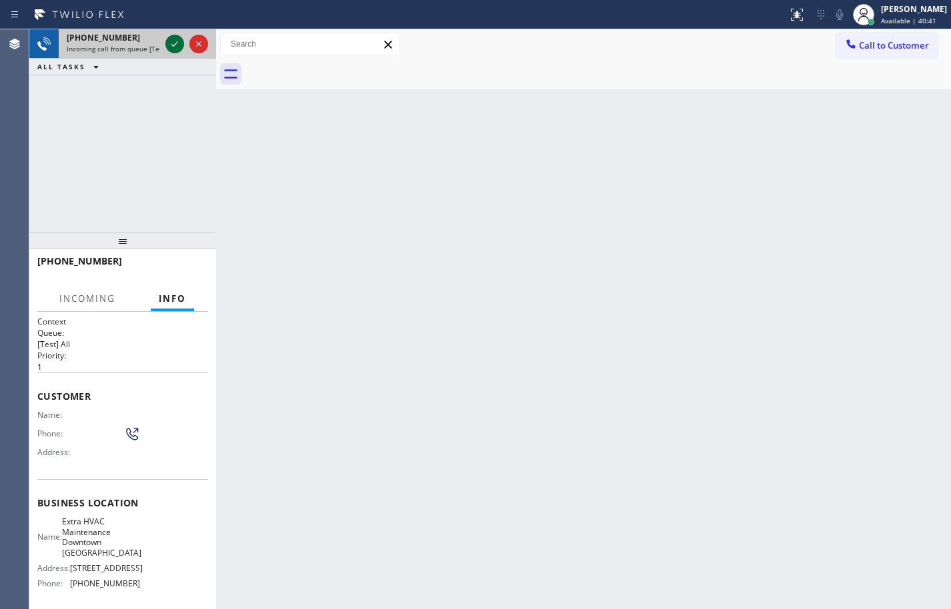
click at [168, 46] on icon at bounding box center [175, 44] width 16 height 16
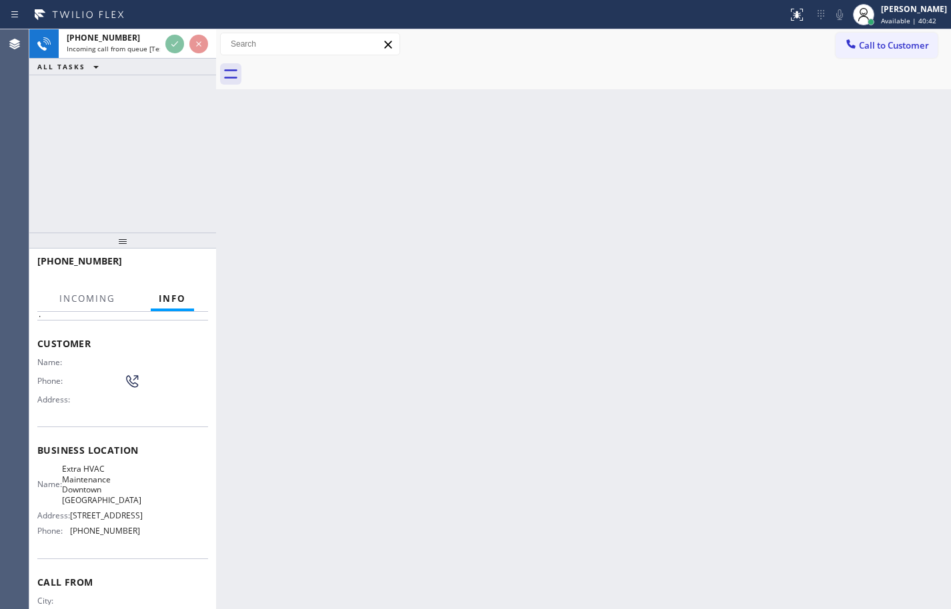
scroll to position [117, 0]
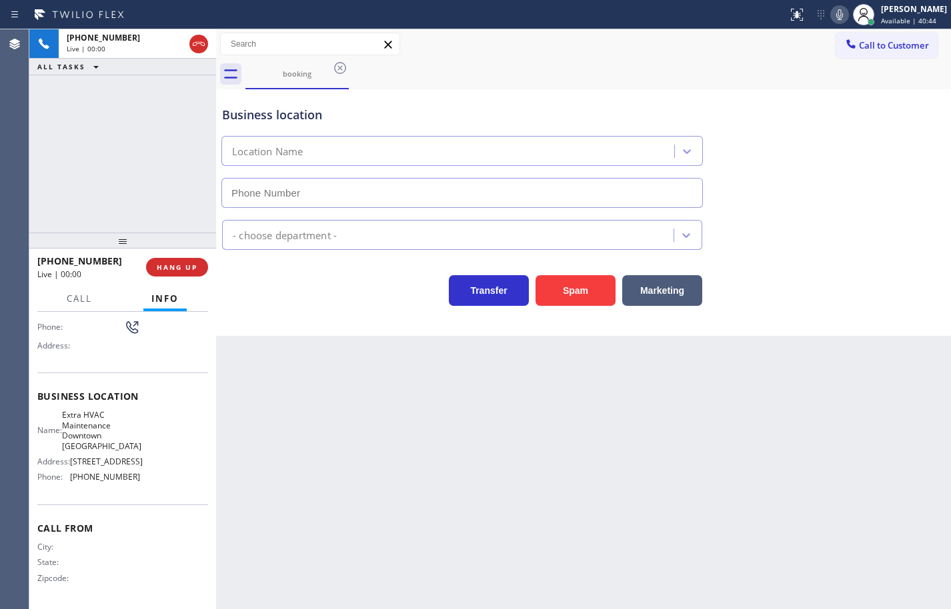
type input "[PHONE_NUMBER]"
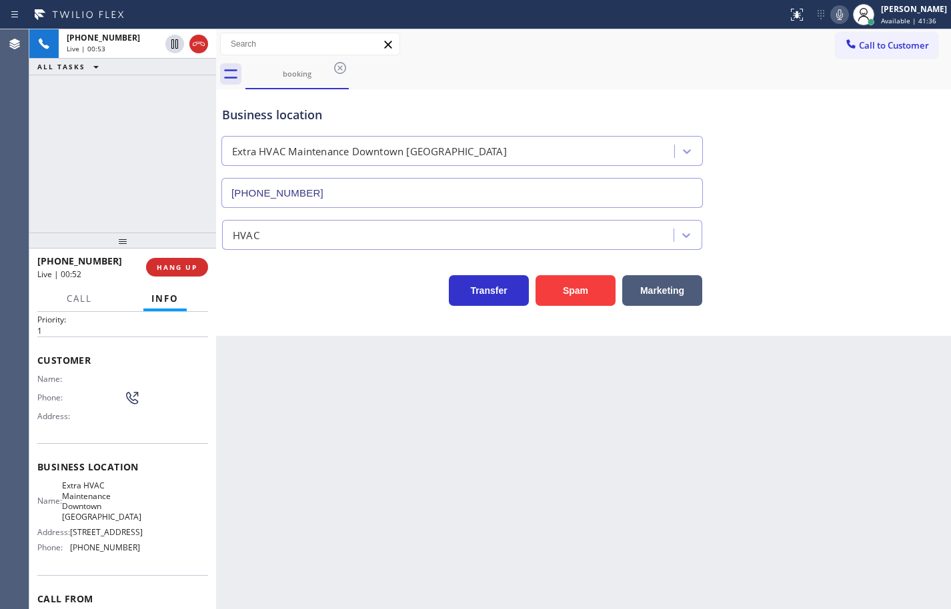
scroll to position [34, 0]
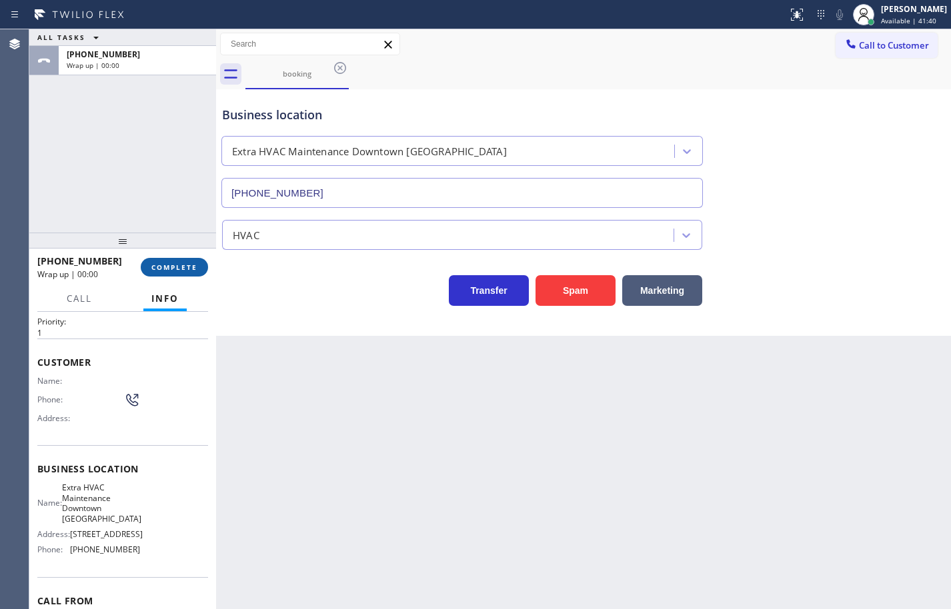
click at [199, 265] on button "COMPLETE" at bounding box center [174, 267] width 67 height 19
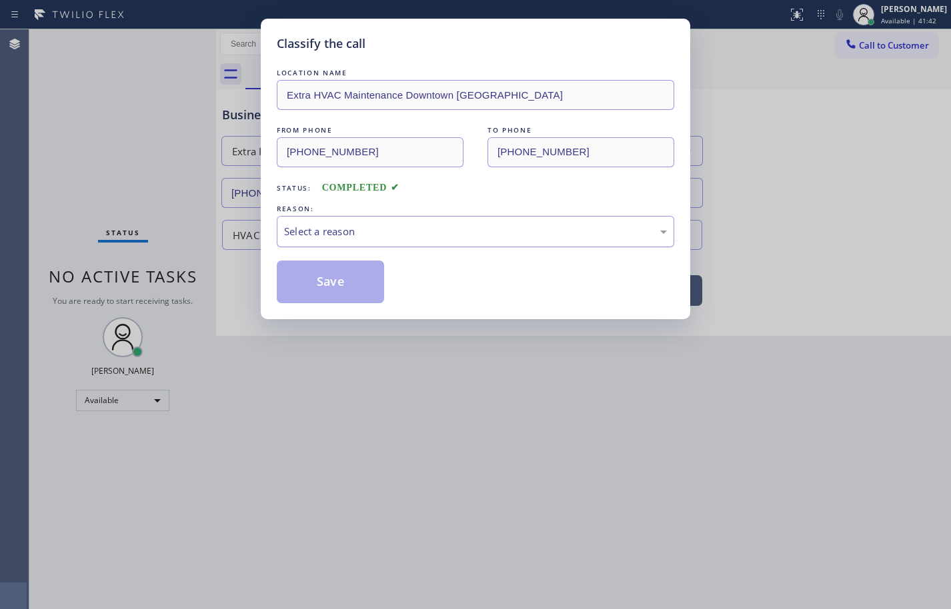
click at [377, 225] on div "Select a reason" at bounding box center [475, 231] width 383 height 15
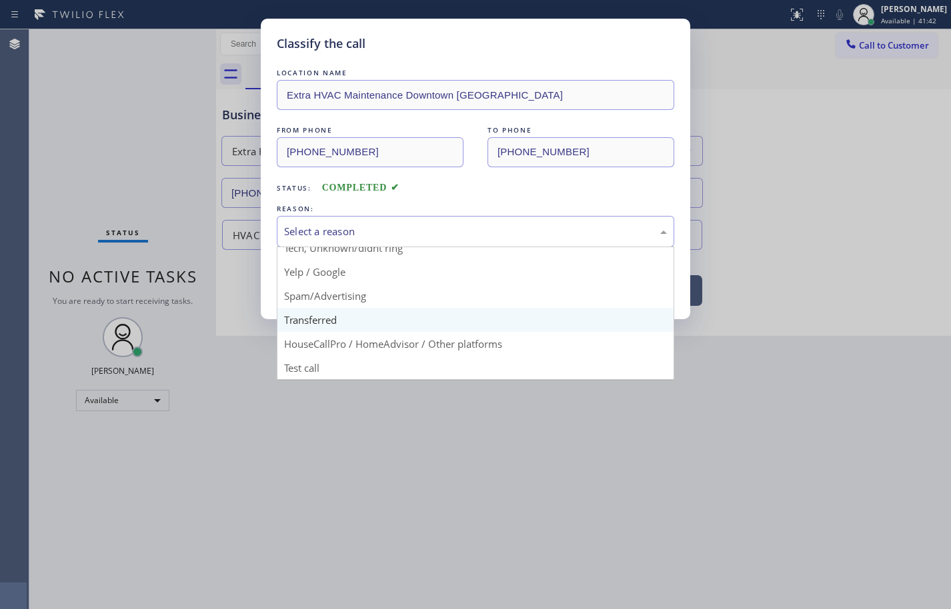
scroll to position [84, 0]
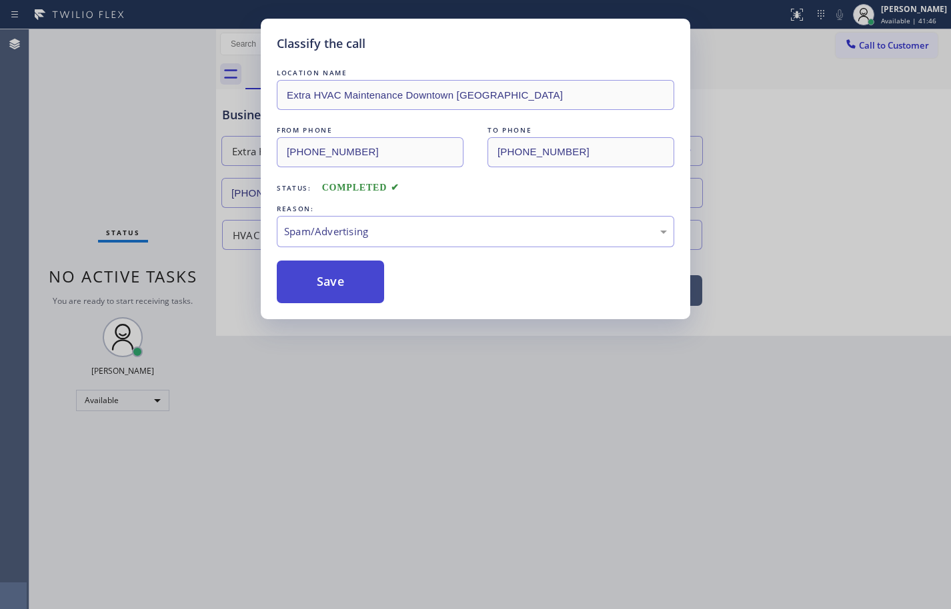
click at [368, 278] on button "Save" at bounding box center [330, 282] width 107 height 43
